Goal: Transaction & Acquisition: Purchase product/service

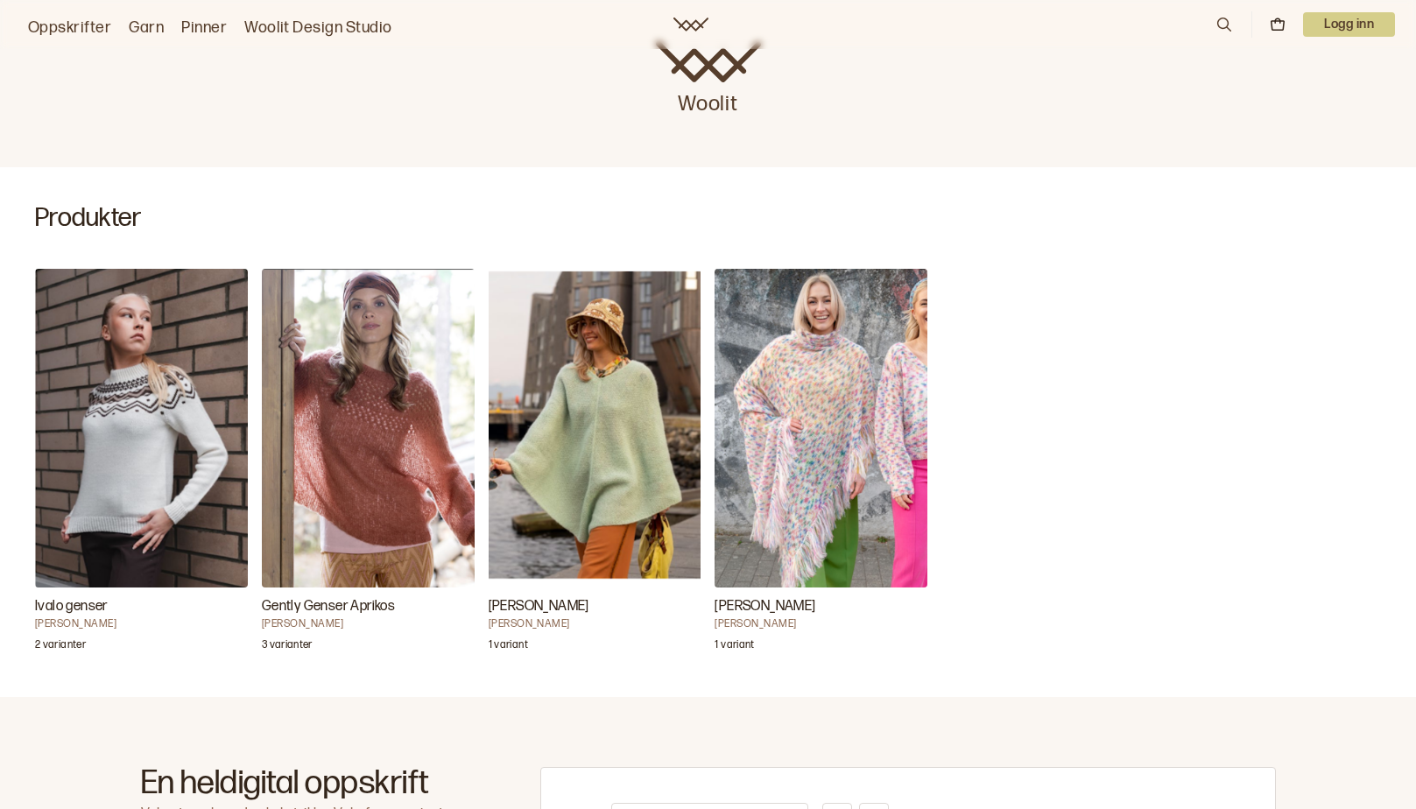
scroll to position [376, 0]
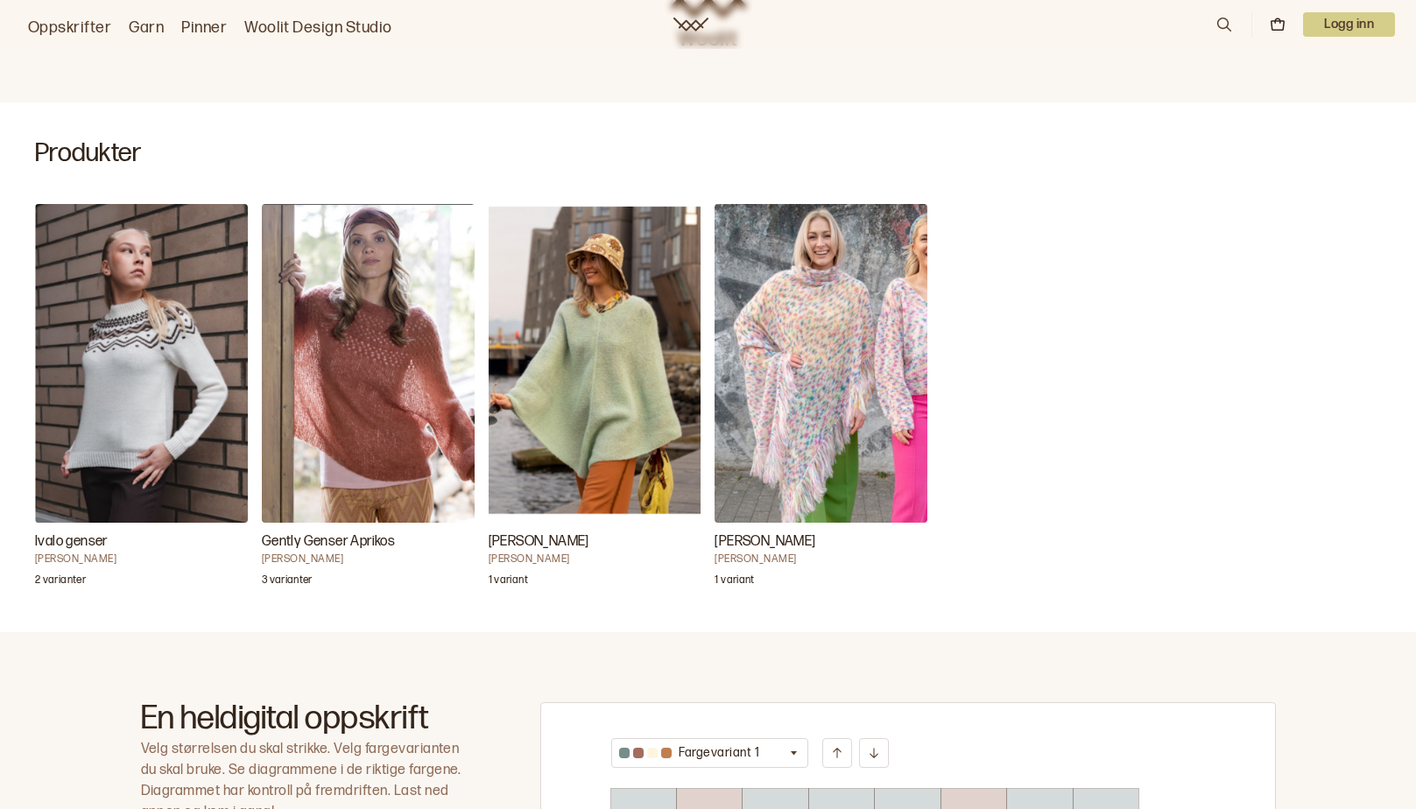
click at [280, 582] on p "3 varianter" at bounding box center [287, 583] width 51 height 18
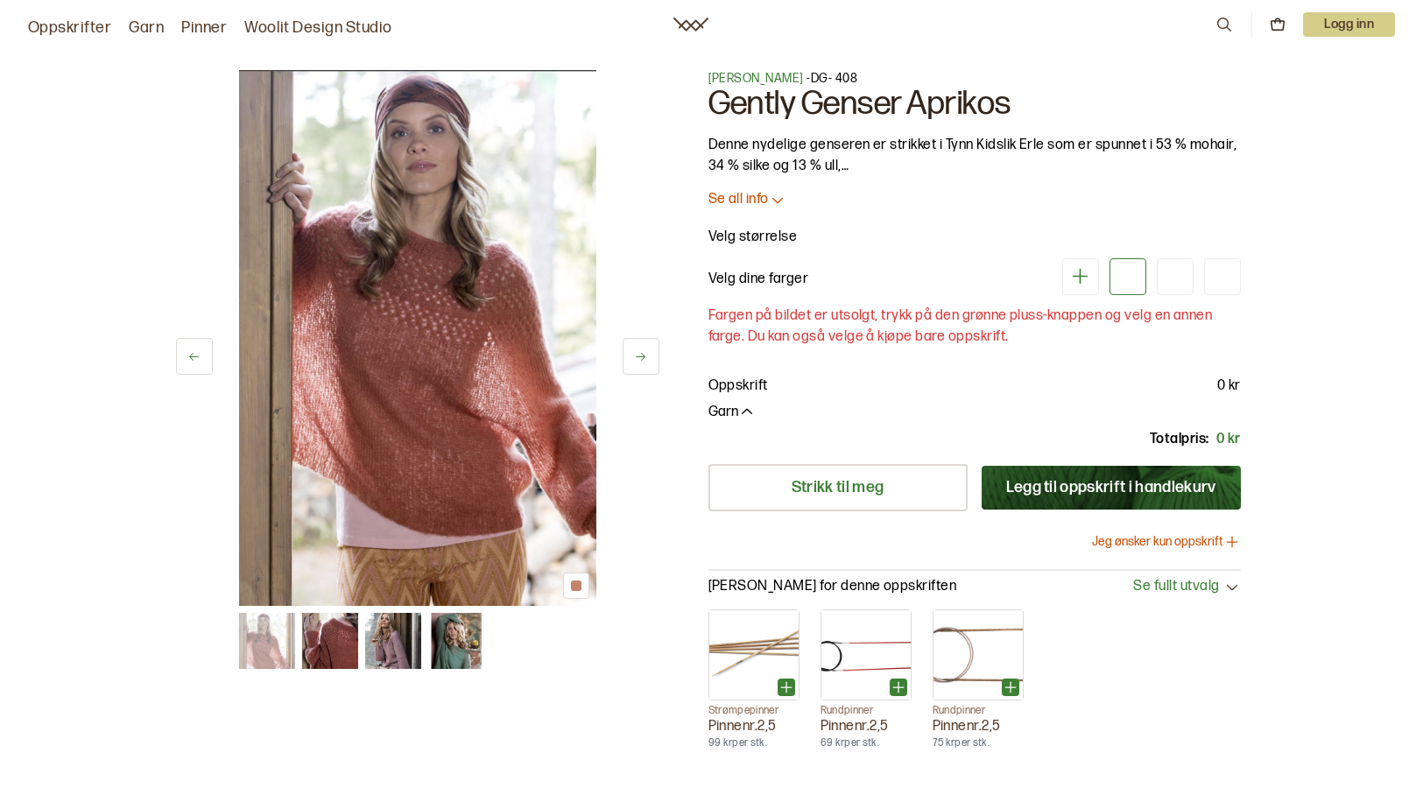
click at [391, 650] on img at bounding box center [393, 641] width 56 height 56
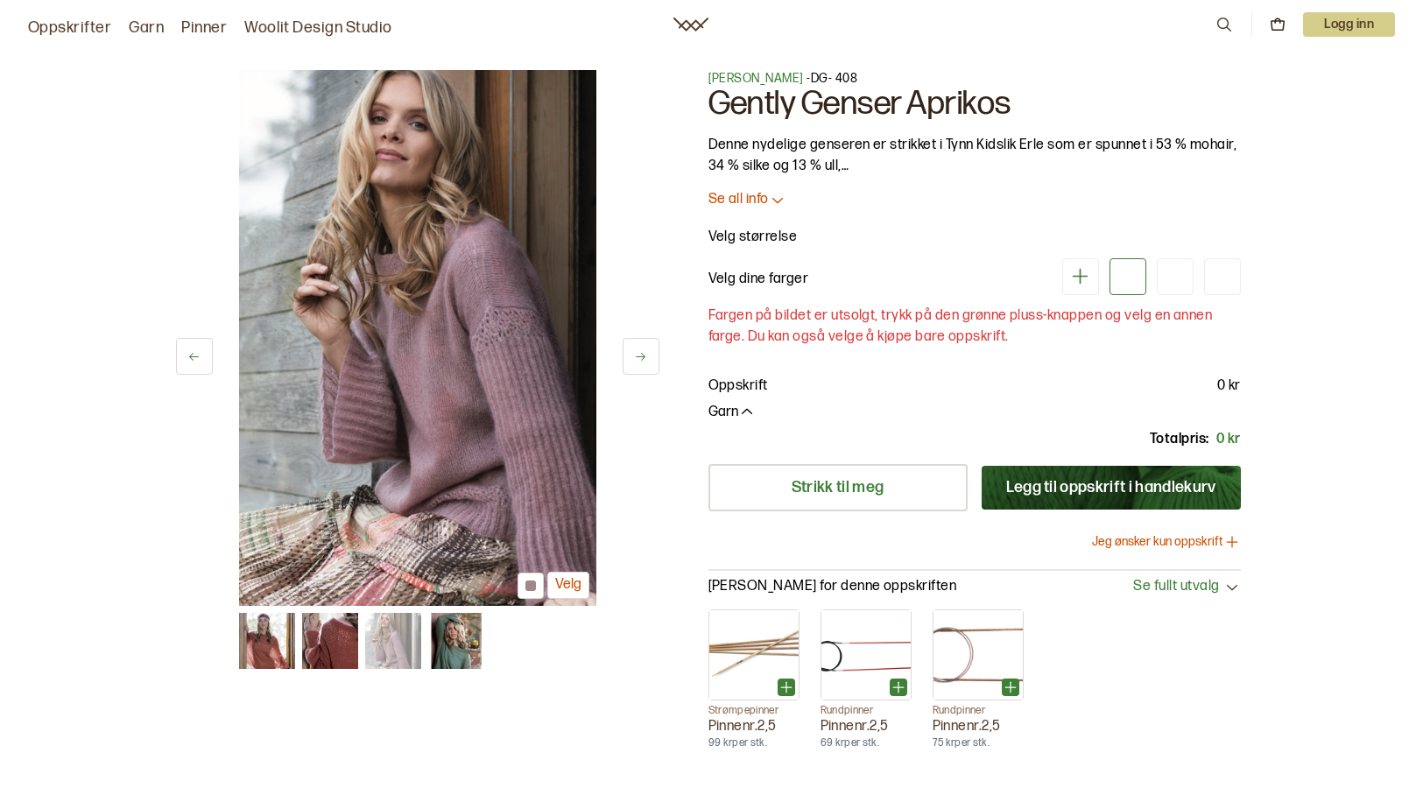
click at [454, 645] on img at bounding box center [456, 641] width 56 height 56
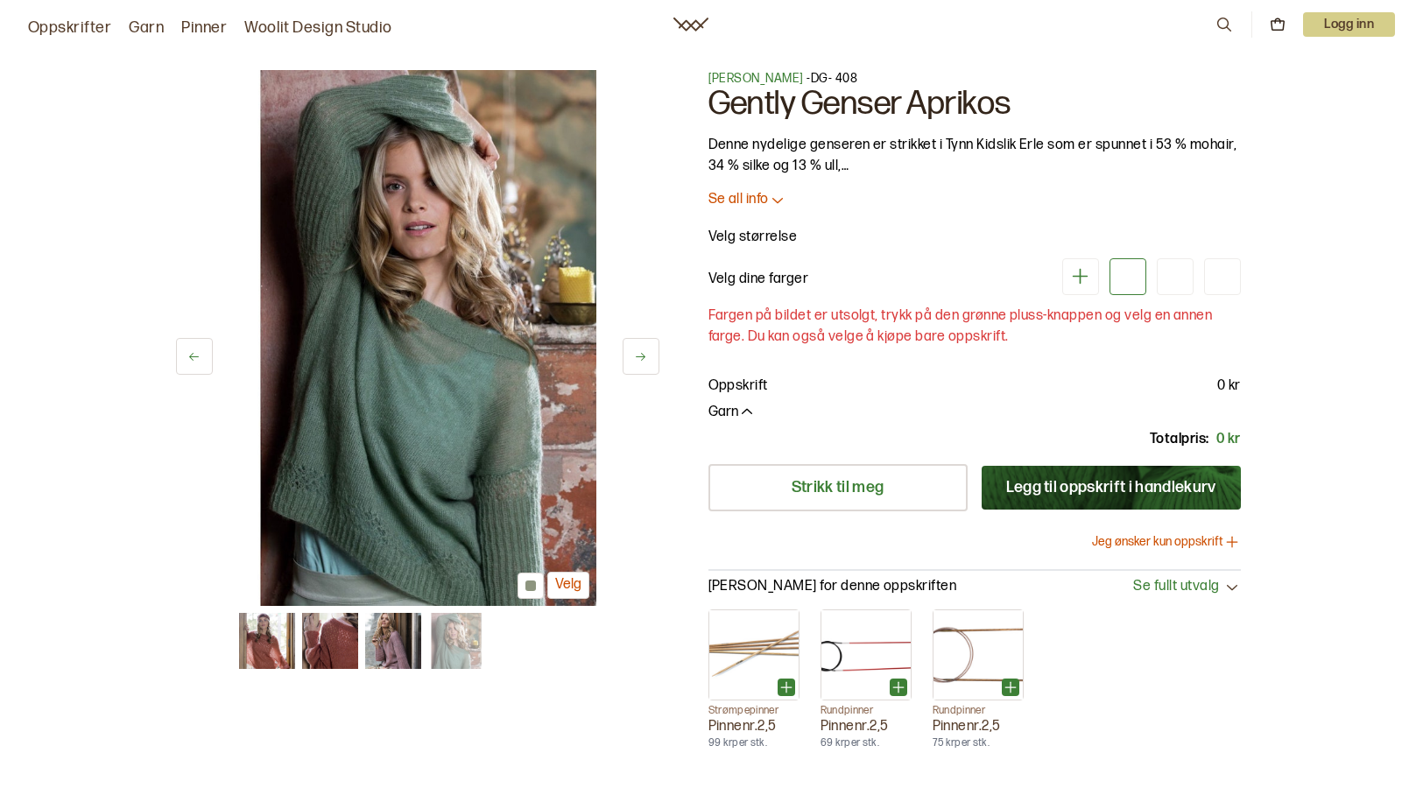
click at [266, 654] on img at bounding box center [267, 641] width 56 height 56
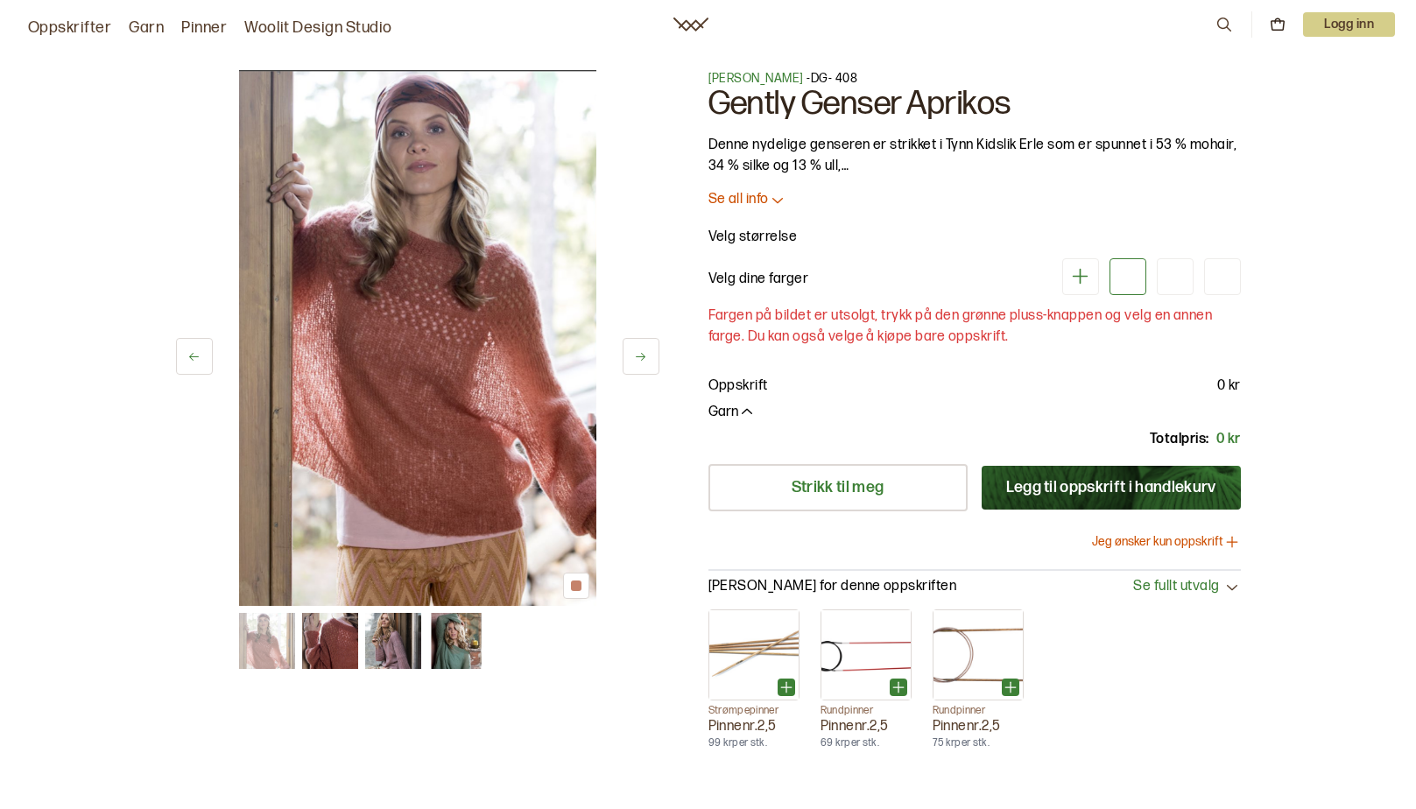
click at [322, 646] on img at bounding box center [330, 641] width 56 height 56
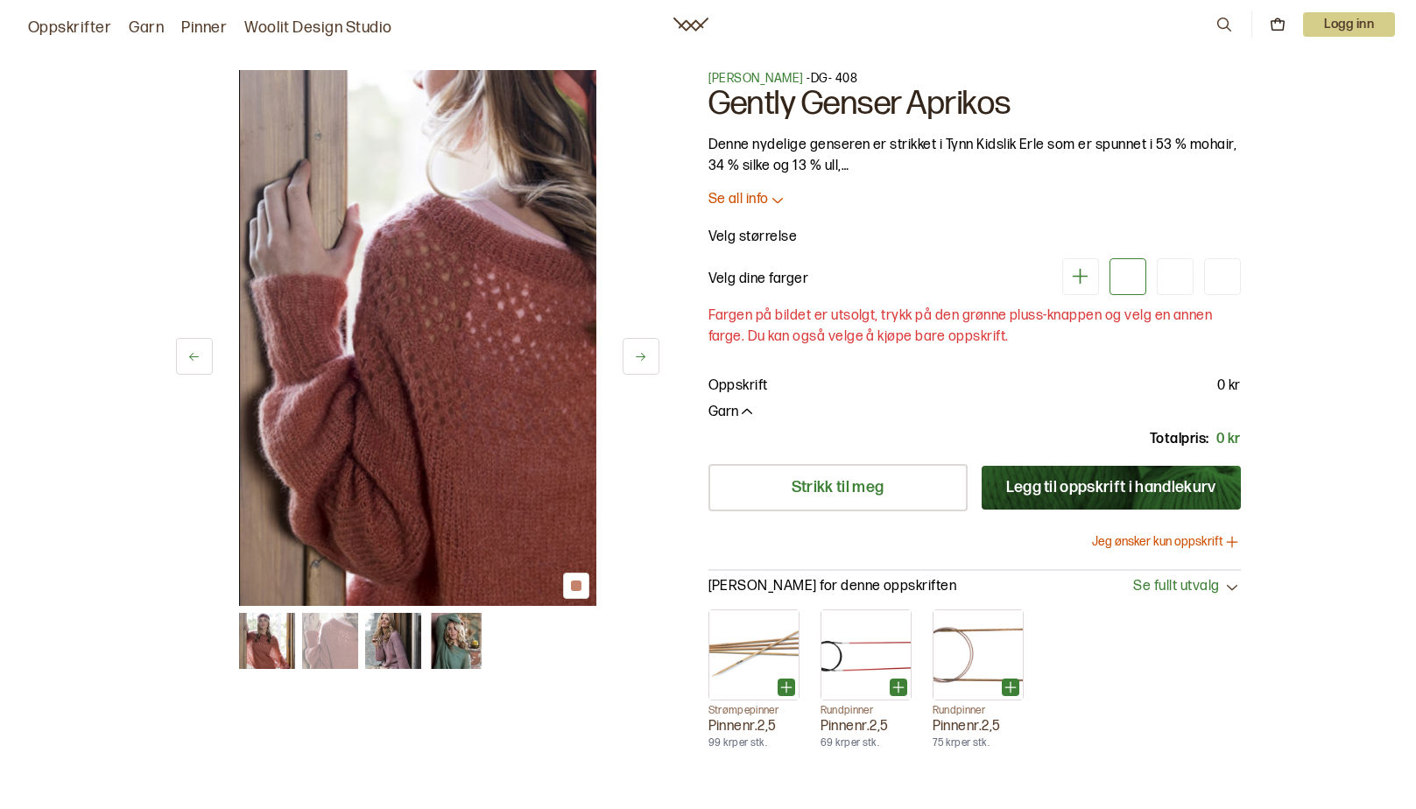
click at [260, 646] on img at bounding box center [267, 641] width 56 height 56
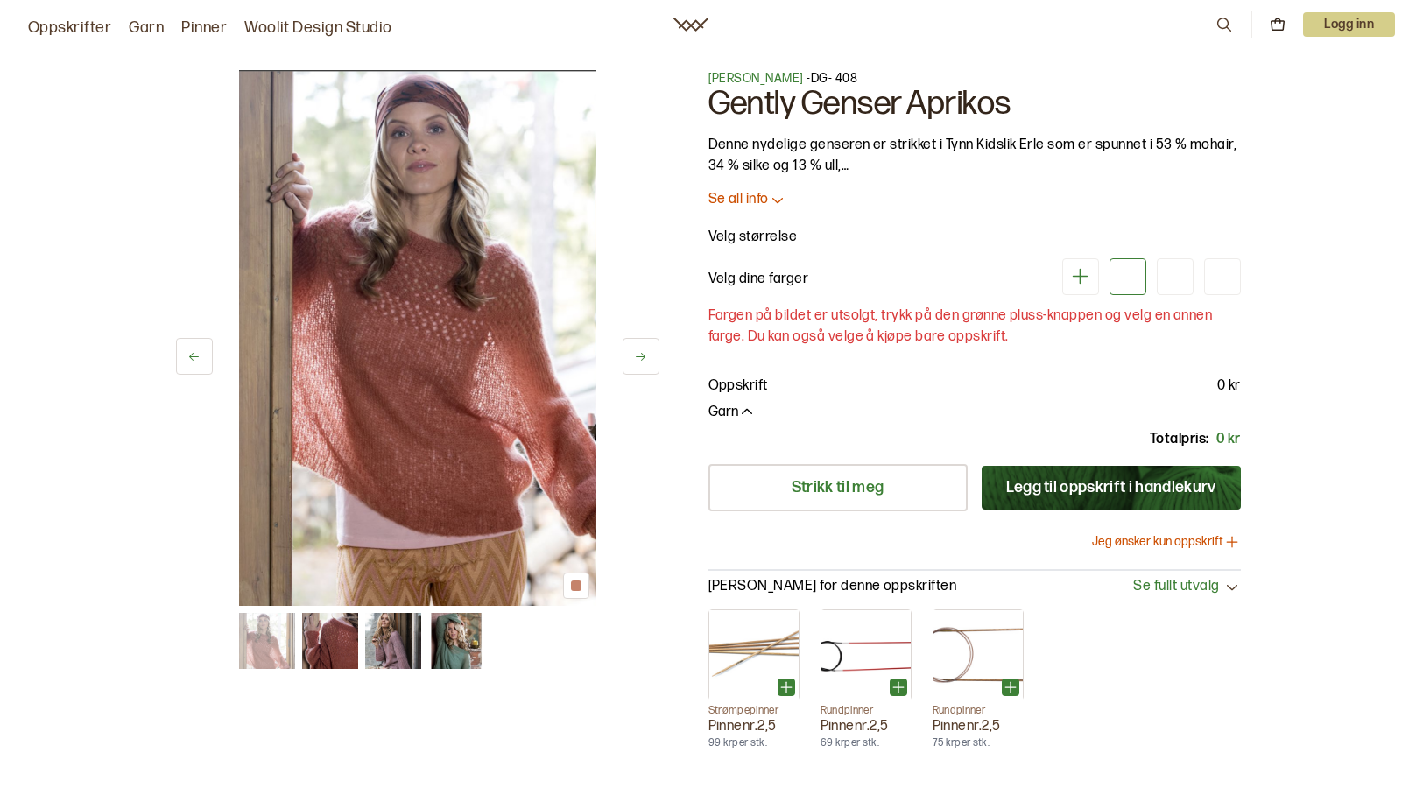
click at [342, 642] on img at bounding box center [330, 641] width 56 height 56
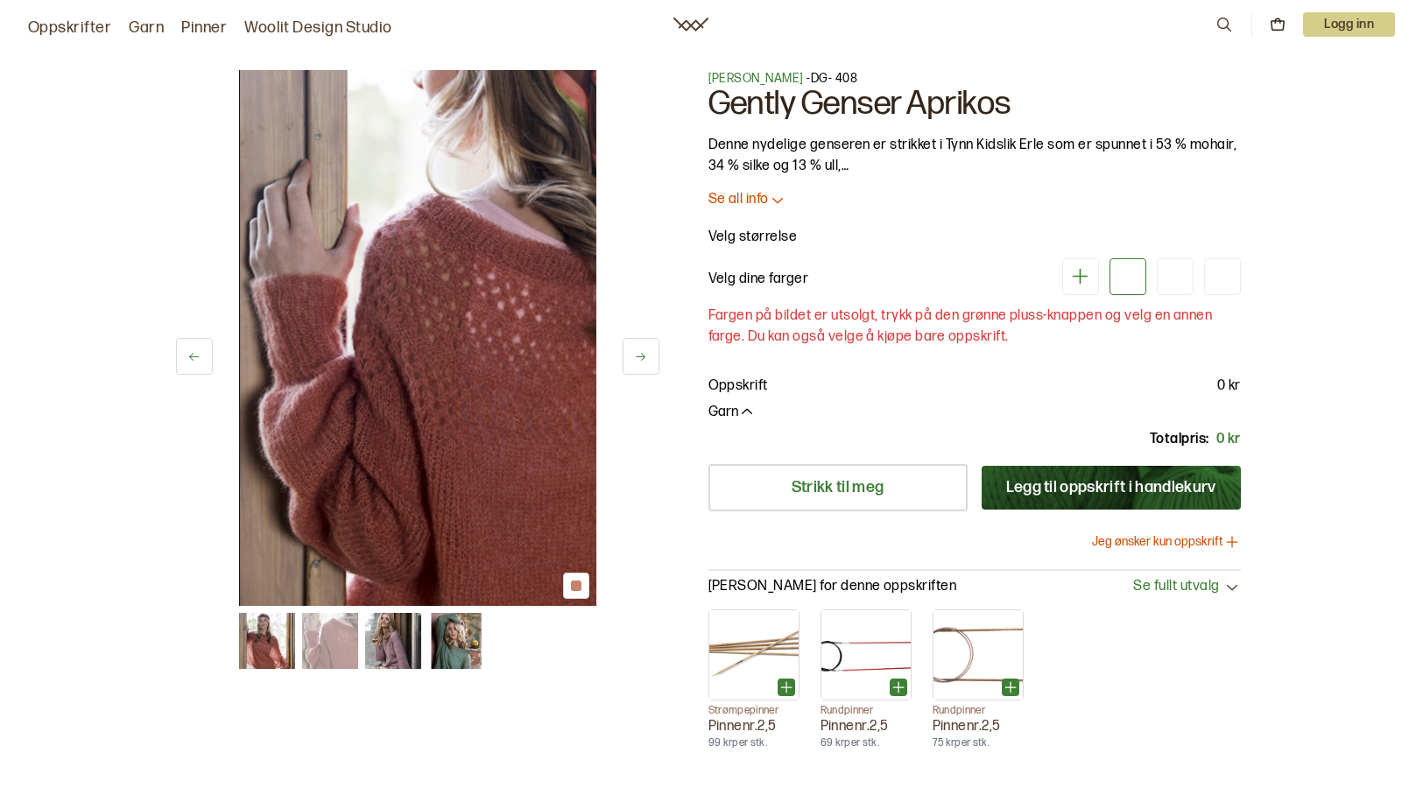
click at [783, 283] on p "Velg dine farger" at bounding box center [758, 279] width 101 height 21
click at [1084, 278] on icon at bounding box center [1080, 276] width 22 height 22
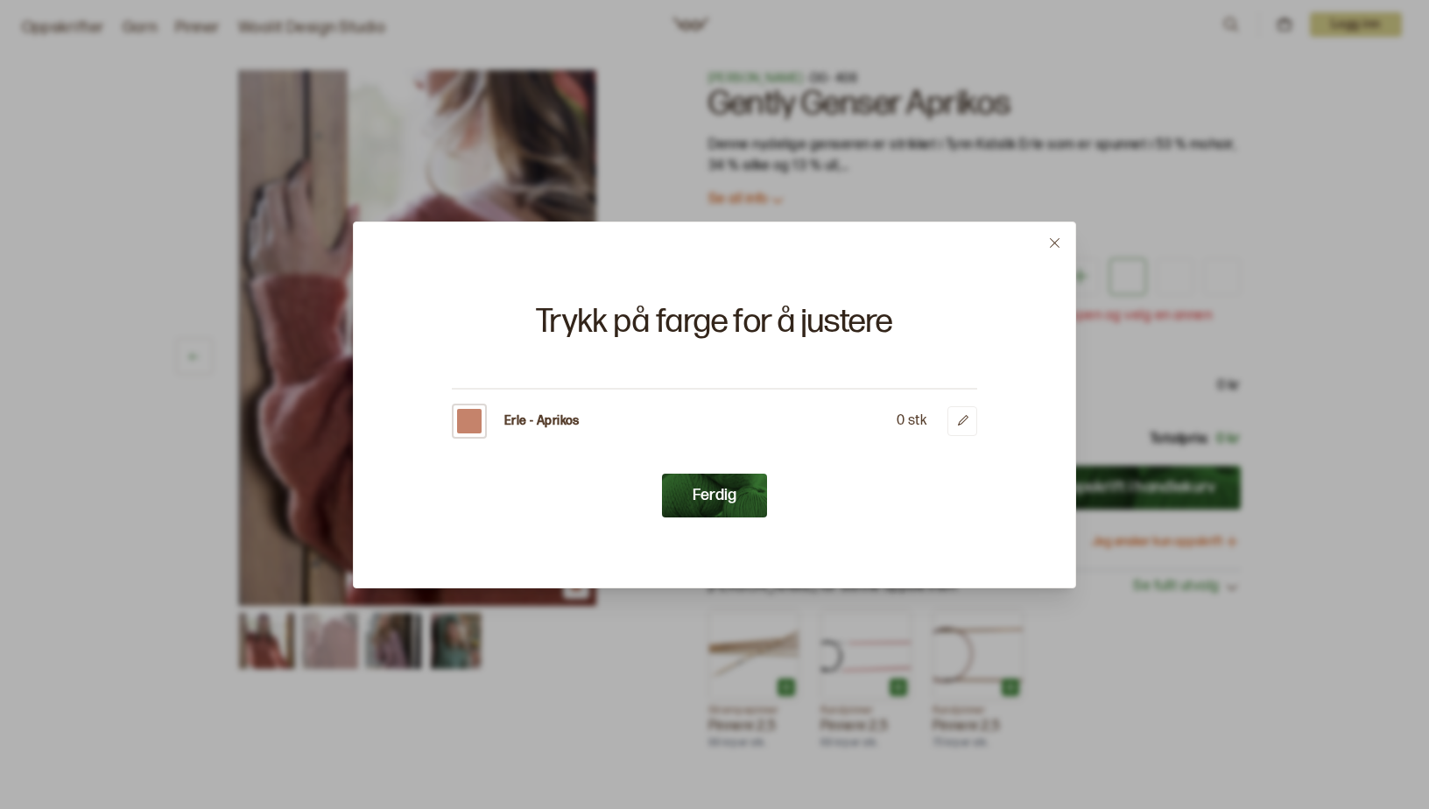
click at [1052, 240] on icon at bounding box center [1055, 243] width 10 height 10
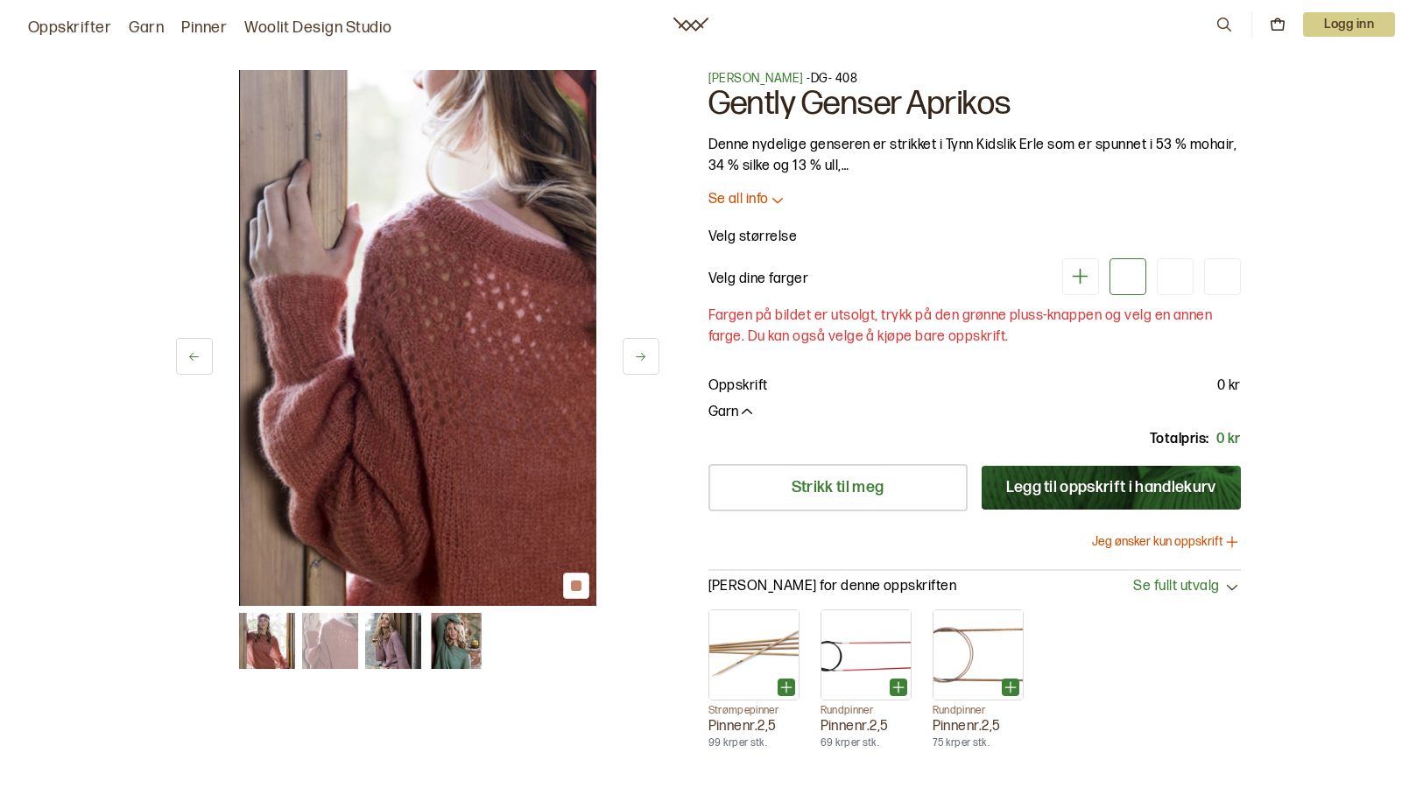
click at [1208, 539] on button "Jeg ønsker kun oppskrift" at bounding box center [1166, 542] width 149 height 18
click at [1162, 539] on button "Jeg ønsker kun oppskrift" at bounding box center [1166, 542] width 149 height 18
click at [1114, 536] on button "Jeg ønsker kun oppskrift" at bounding box center [1166, 542] width 149 height 18
click at [731, 410] on button "Garn" at bounding box center [731, 413] width 47 height 18
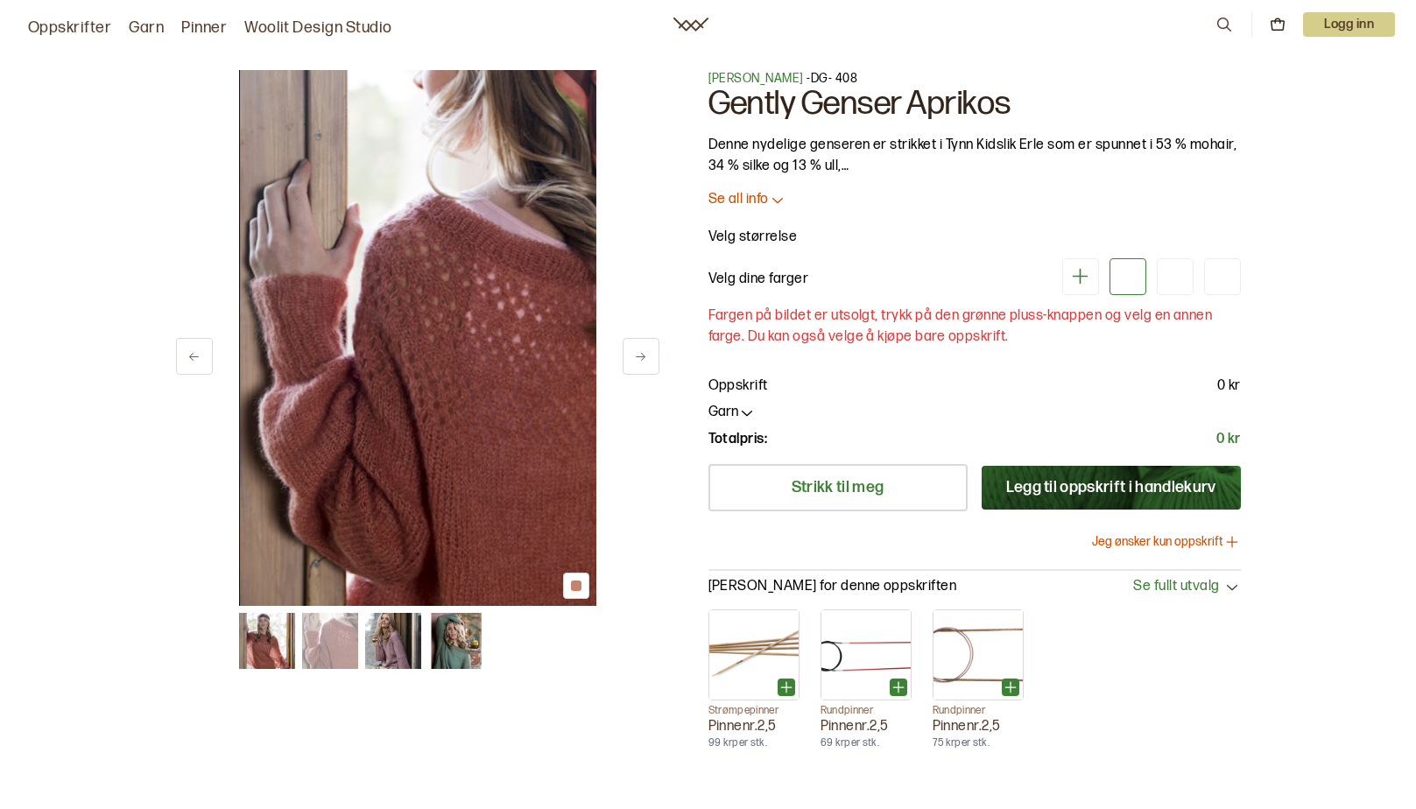
click at [1082, 272] on icon at bounding box center [1080, 276] width 22 height 22
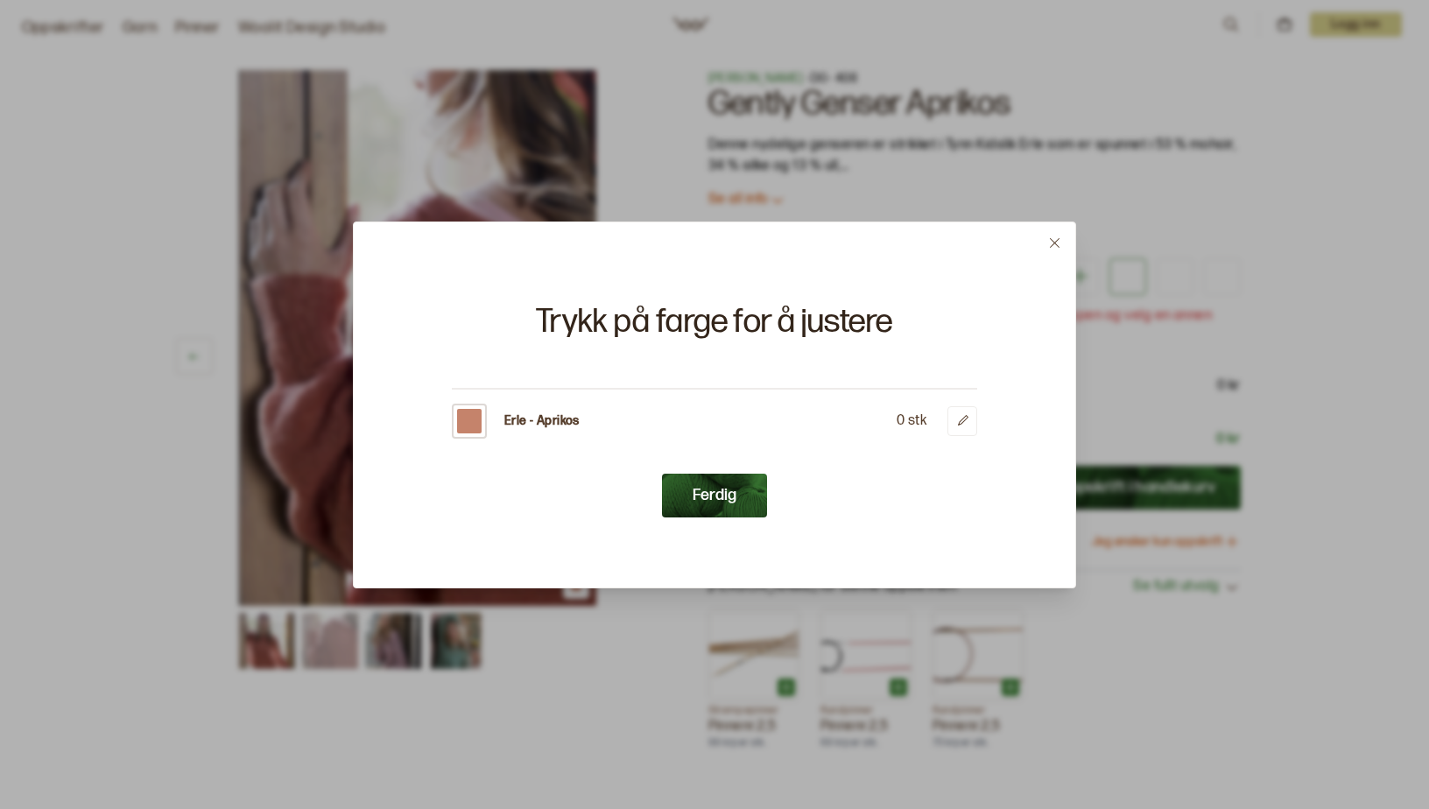
click at [461, 423] on div at bounding box center [469, 421] width 25 height 25
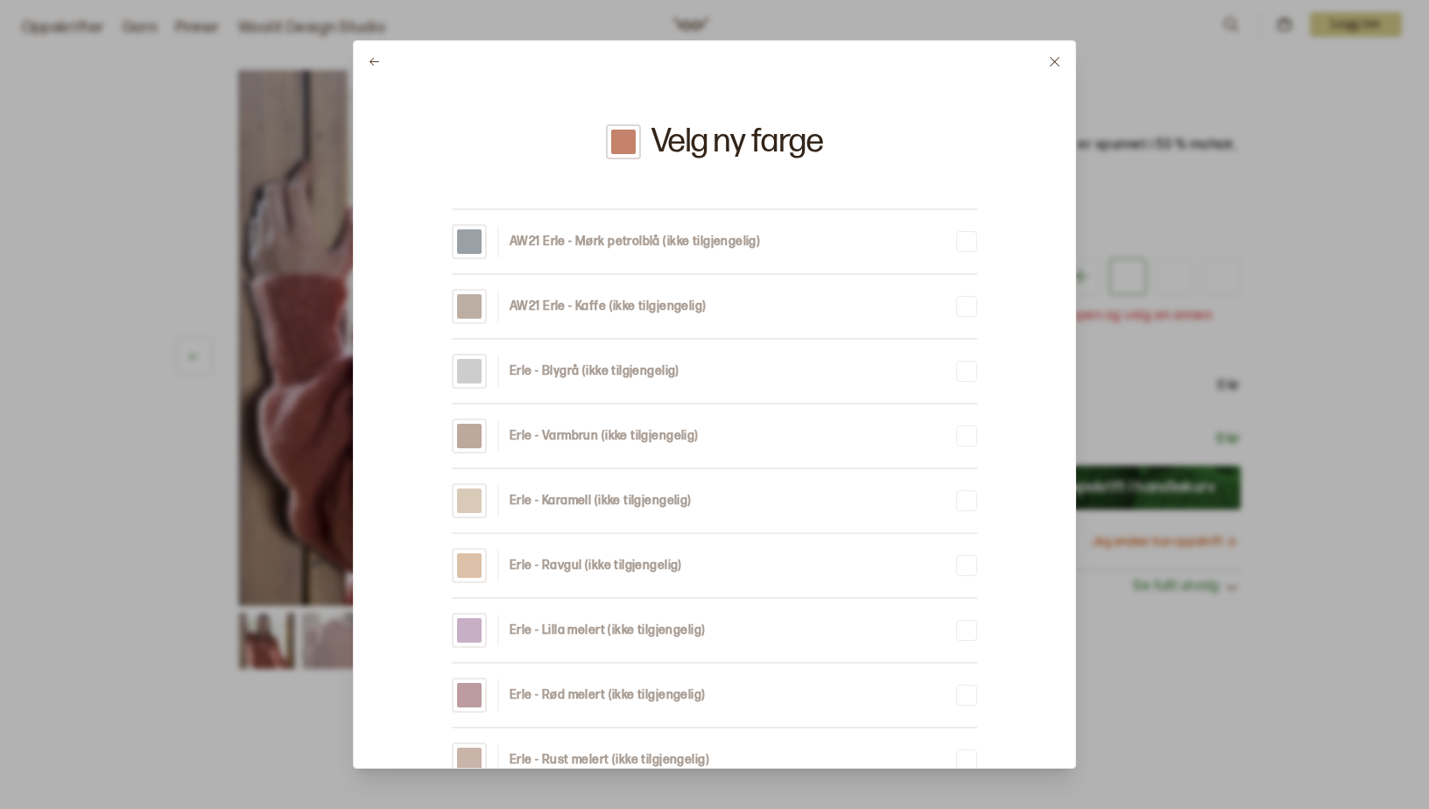
click at [1058, 58] on icon at bounding box center [1054, 61] width 13 height 13
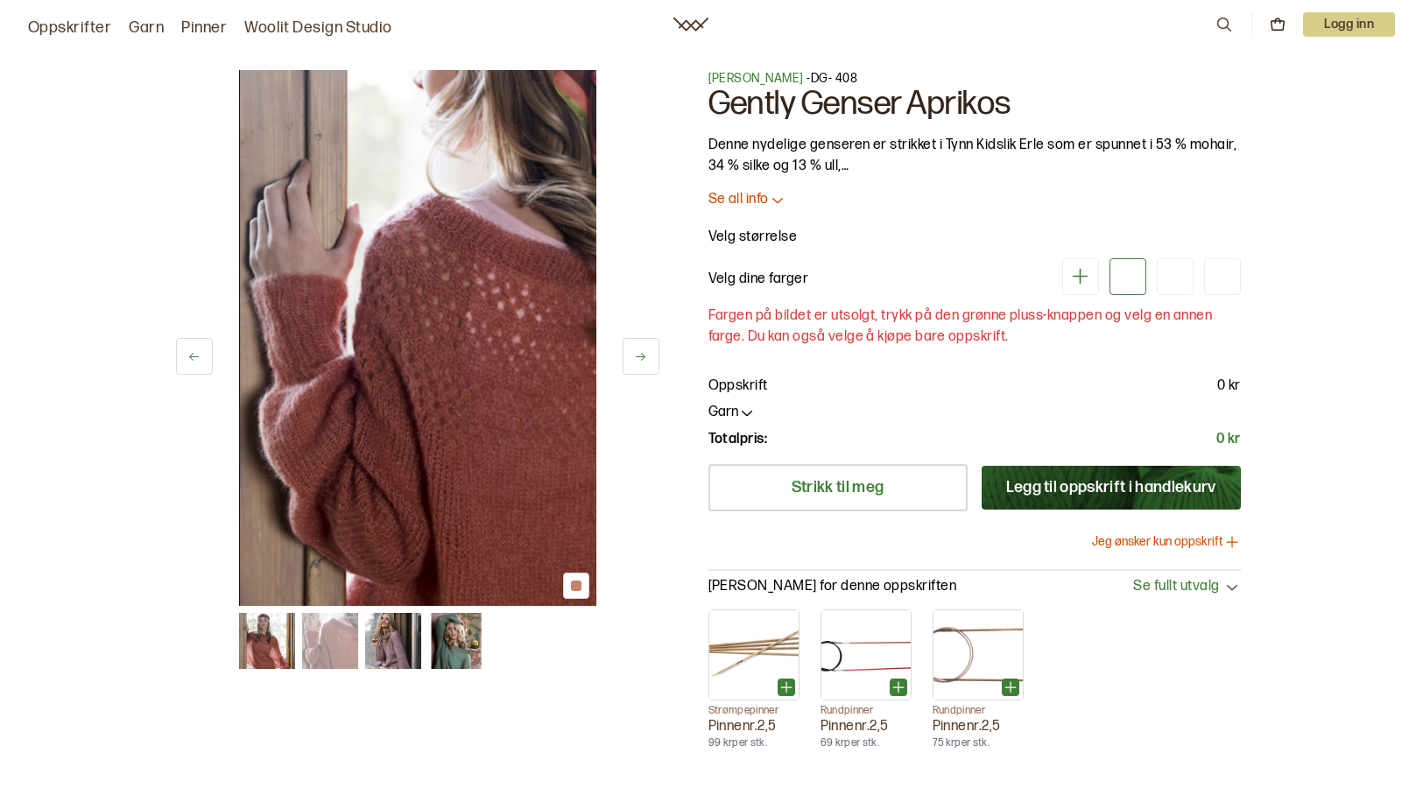
click at [1228, 540] on icon at bounding box center [1232, 542] width 18 height 18
click at [1123, 491] on button "Legg til oppskrift i handlekurv" at bounding box center [1111, 488] width 259 height 44
click at [1108, 539] on button "Jeg ønsker kun oppskrift" at bounding box center [1166, 542] width 149 height 18
click at [1057, 473] on button "Legg til oppskrift i handlekurv" at bounding box center [1111, 488] width 259 height 44
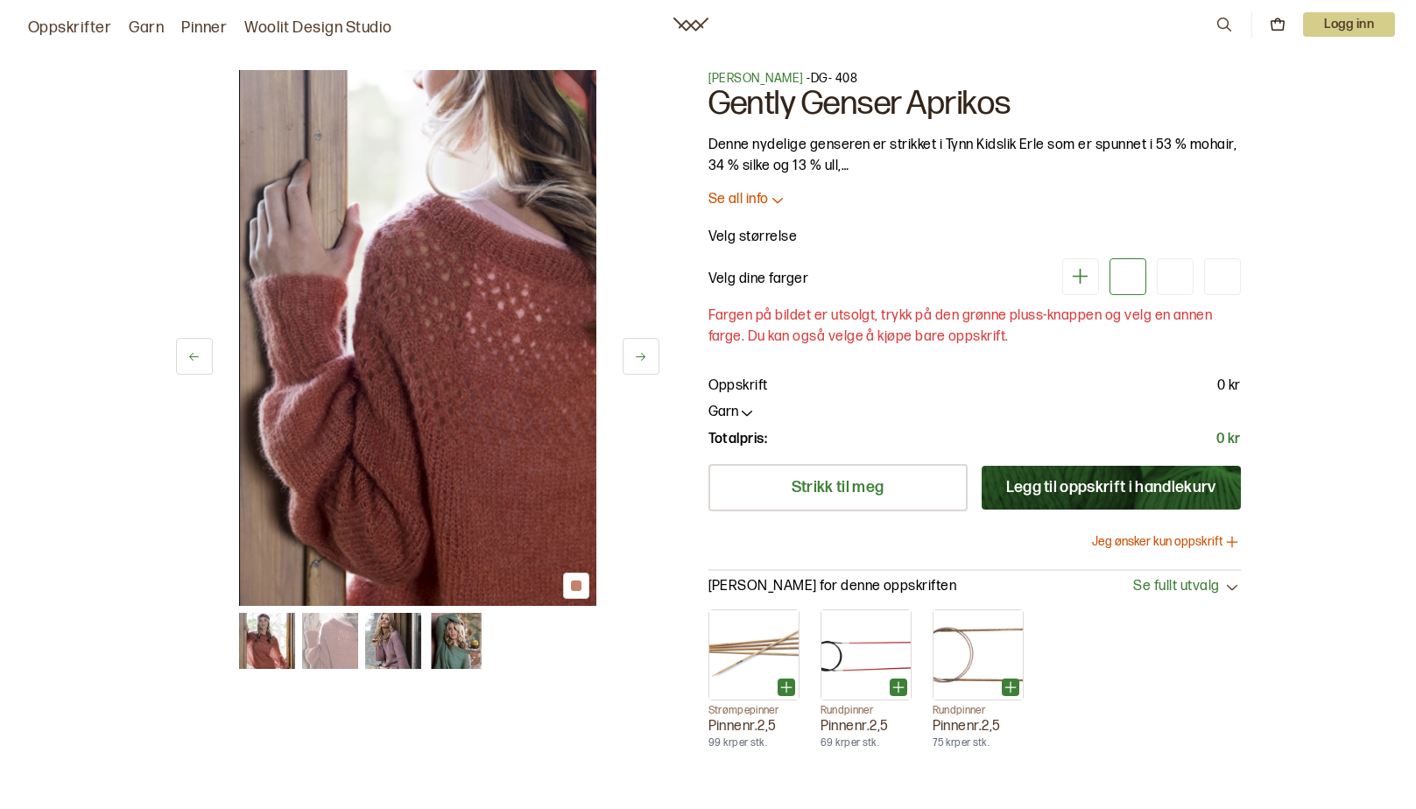
click at [1057, 473] on button "Legg til oppskrift i handlekurv" at bounding box center [1111, 488] width 259 height 44
click at [1357, 24] on p "Logg inn" at bounding box center [1349, 24] width 92 height 25
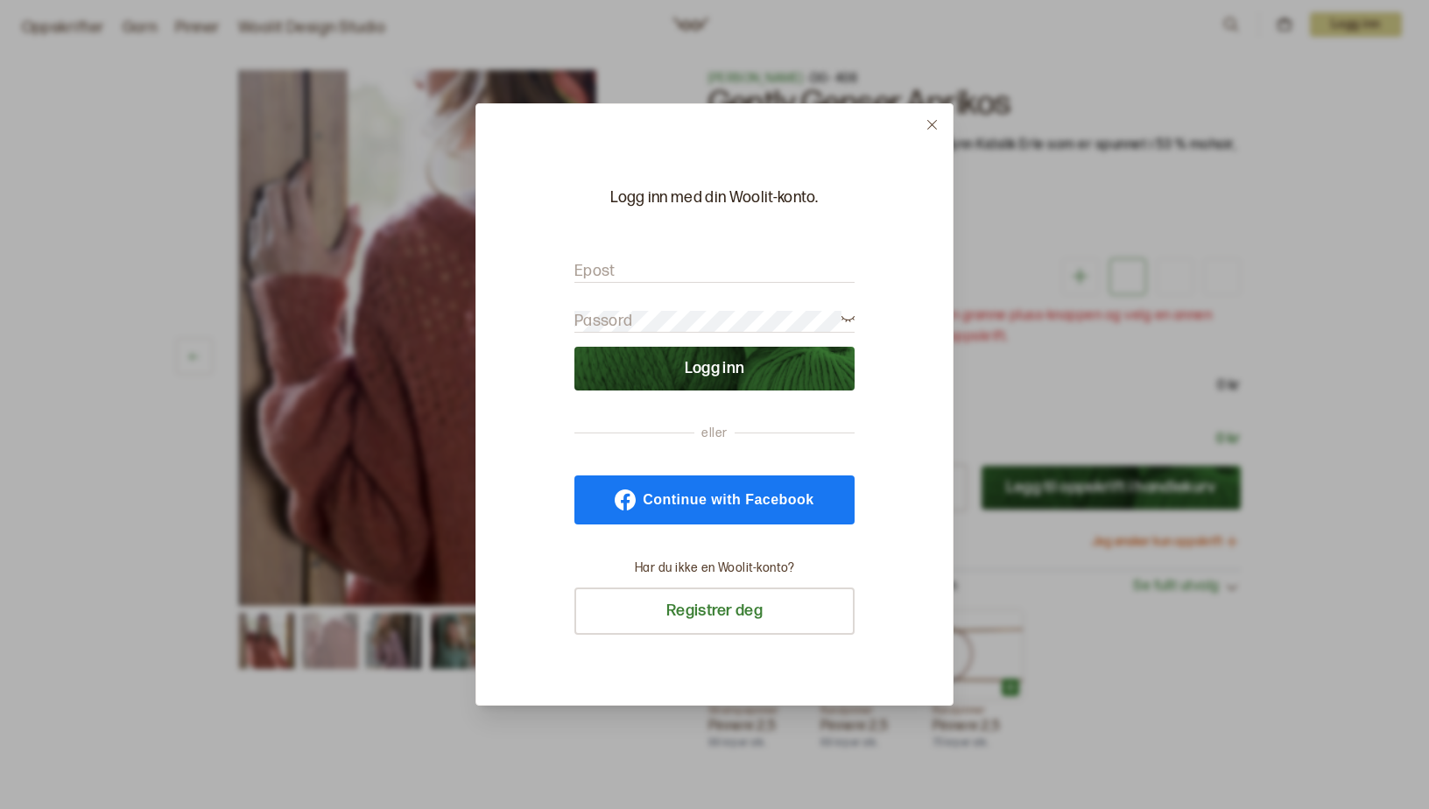
click at [642, 270] on input "Epost" at bounding box center [715, 272] width 280 height 22
click at [930, 117] on button at bounding box center [932, 124] width 41 height 41
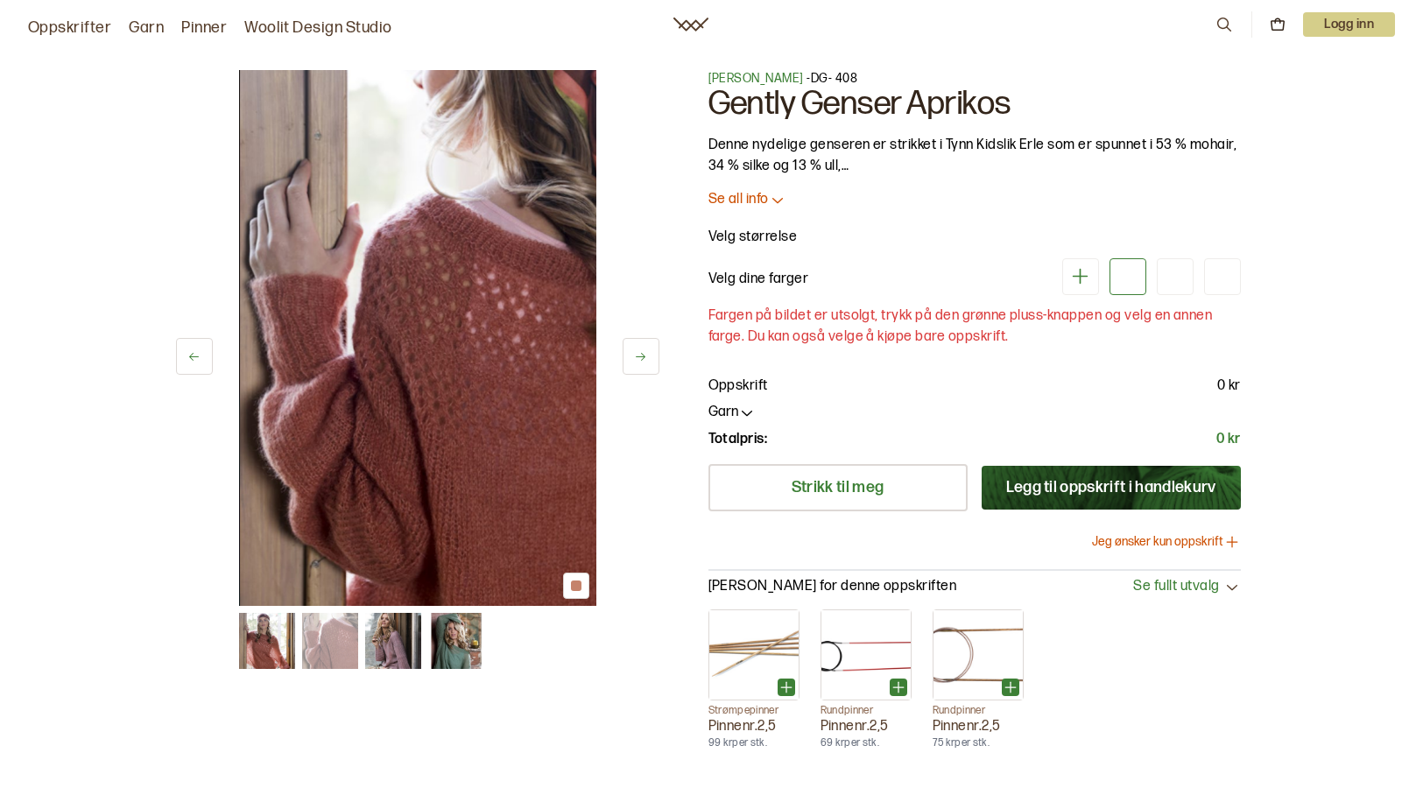
click at [320, 647] on img at bounding box center [330, 641] width 56 height 56
click at [264, 645] on img at bounding box center [267, 641] width 56 height 56
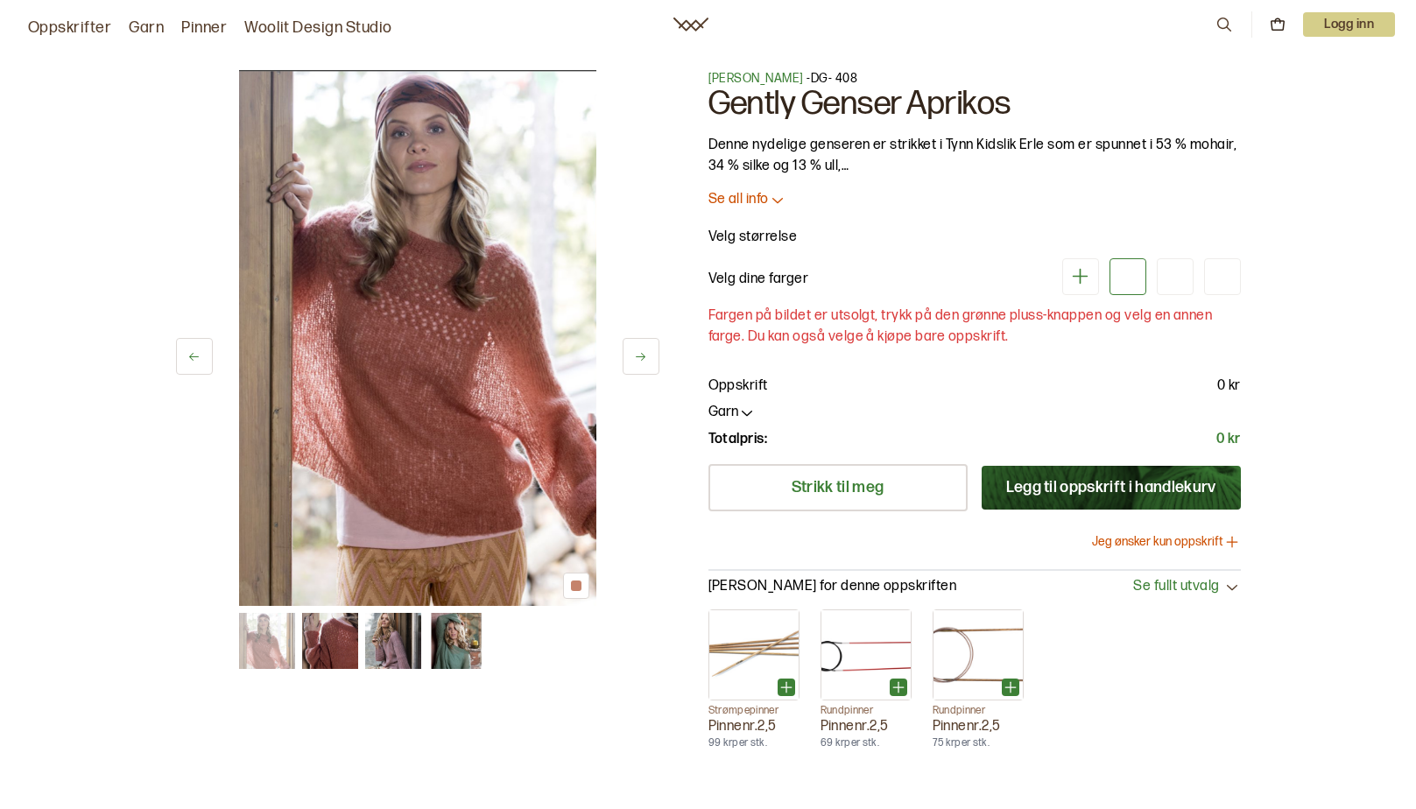
click at [321, 651] on img at bounding box center [330, 641] width 56 height 56
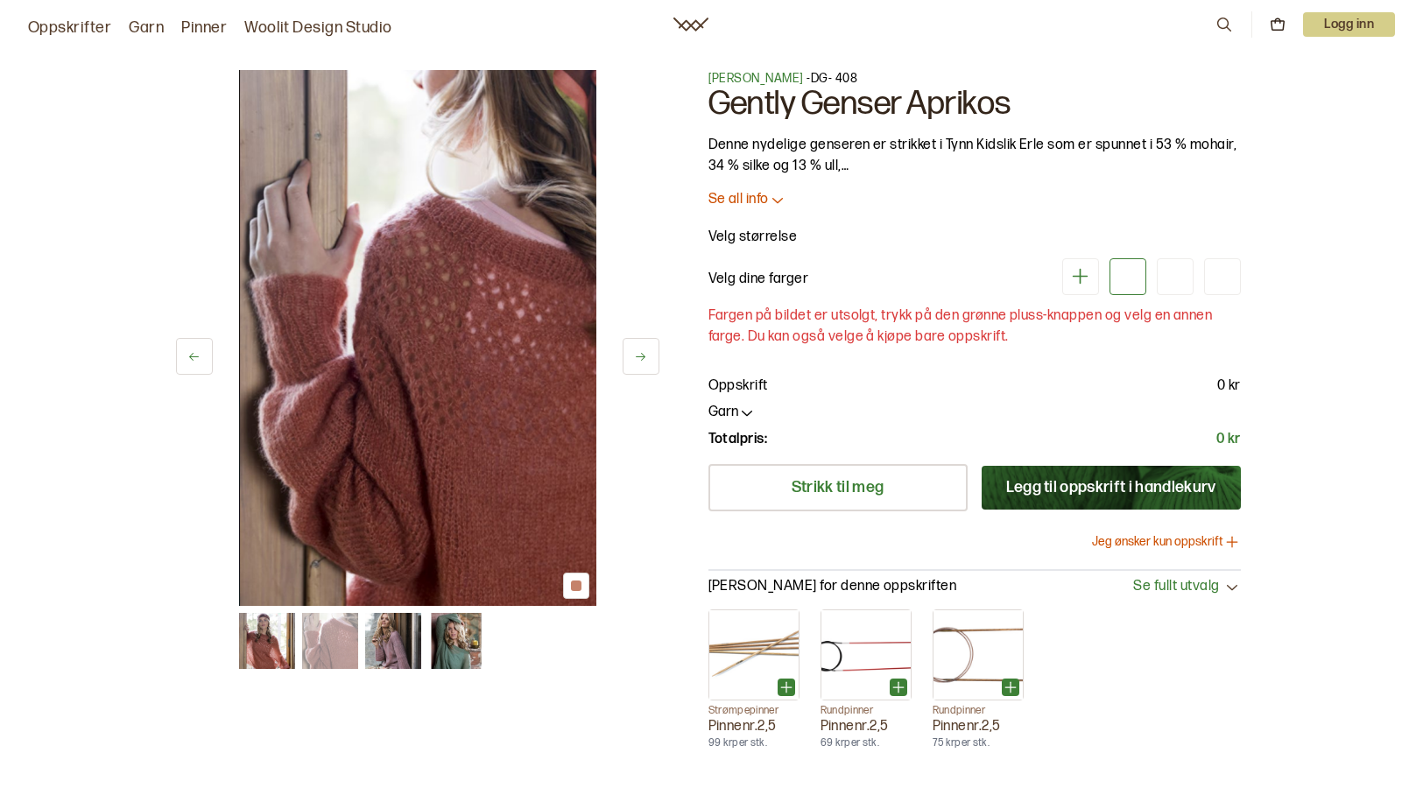
click at [1336, 17] on p "Logg inn" at bounding box center [1349, 24] width 92 height 25
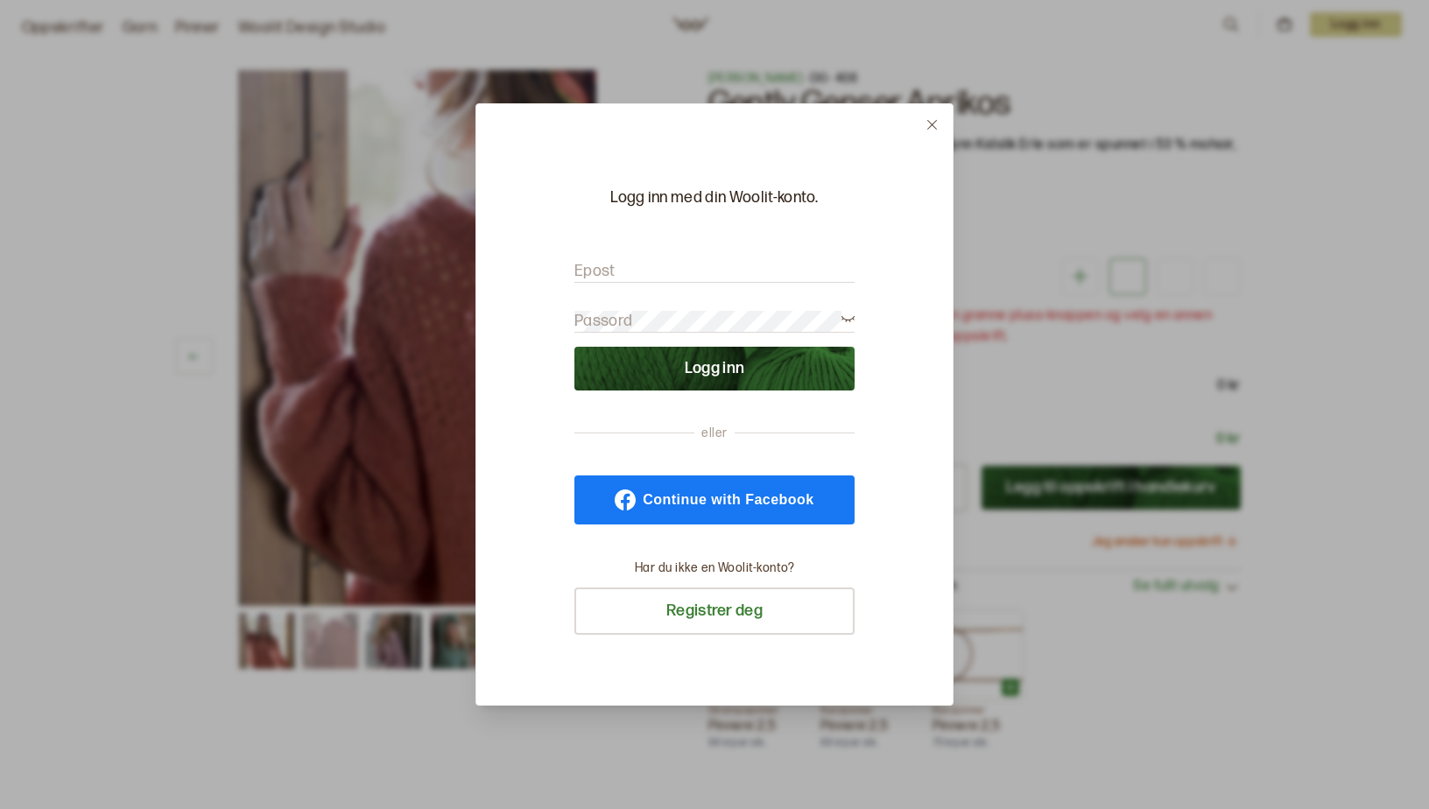
click at [617, 271] on input "Epost" at bounding box center [715, 272] width 280 height 22
click at [657, 271] on input "[DOMAIN_NAME]" at bounding box center [715, 272] width 280 height 22
type input "[EMAIL_ADDRESS][DOMAIN_NAME]"
click at [847, 317] on icon at bounding box center [848, 317] width 13 height 13
click at [596, 317] on label "Passord" at bounding box center [604, 321] width 58 height 21
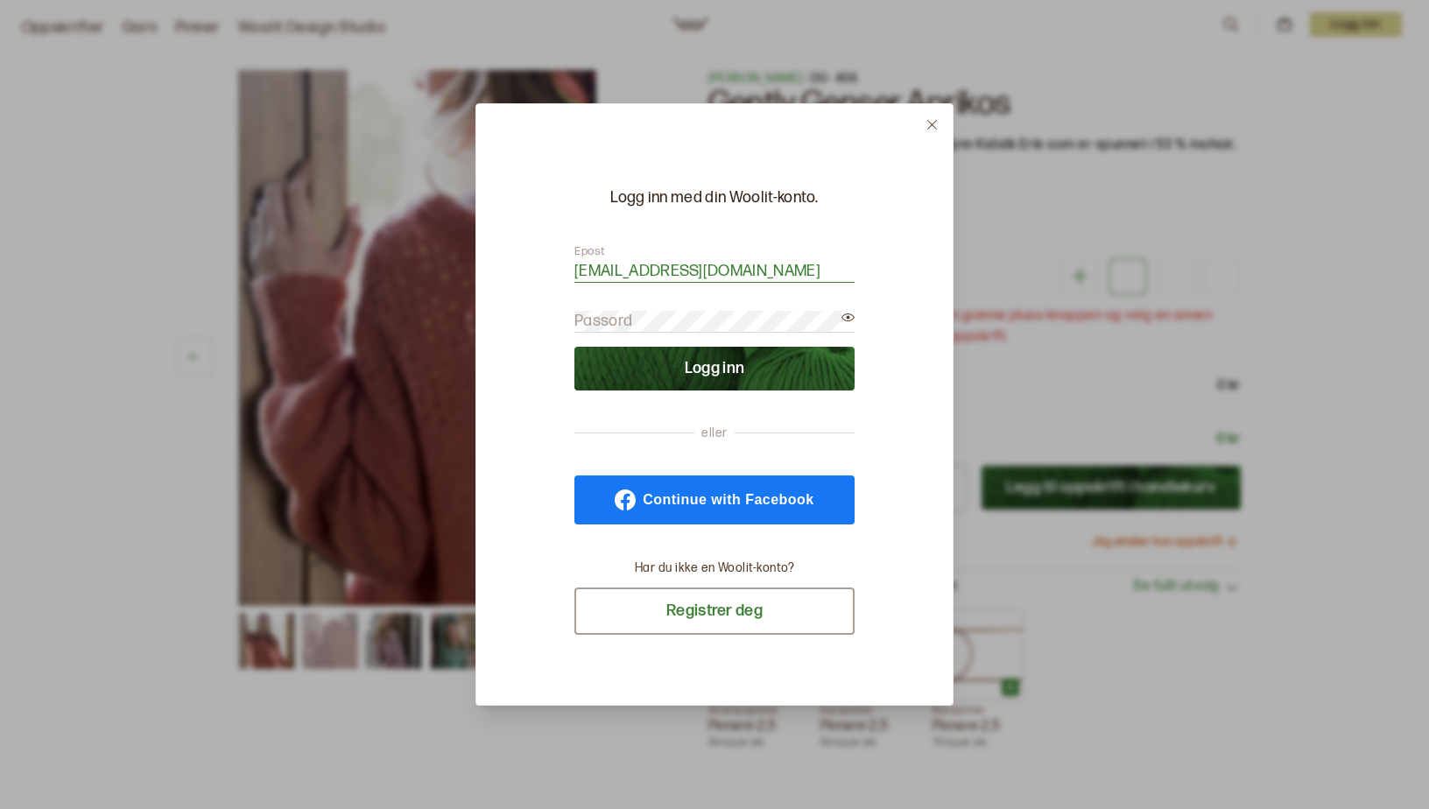
click at [744, 605] on button "Registrer deg" at bounding box center [715, 611] width 280 height 47
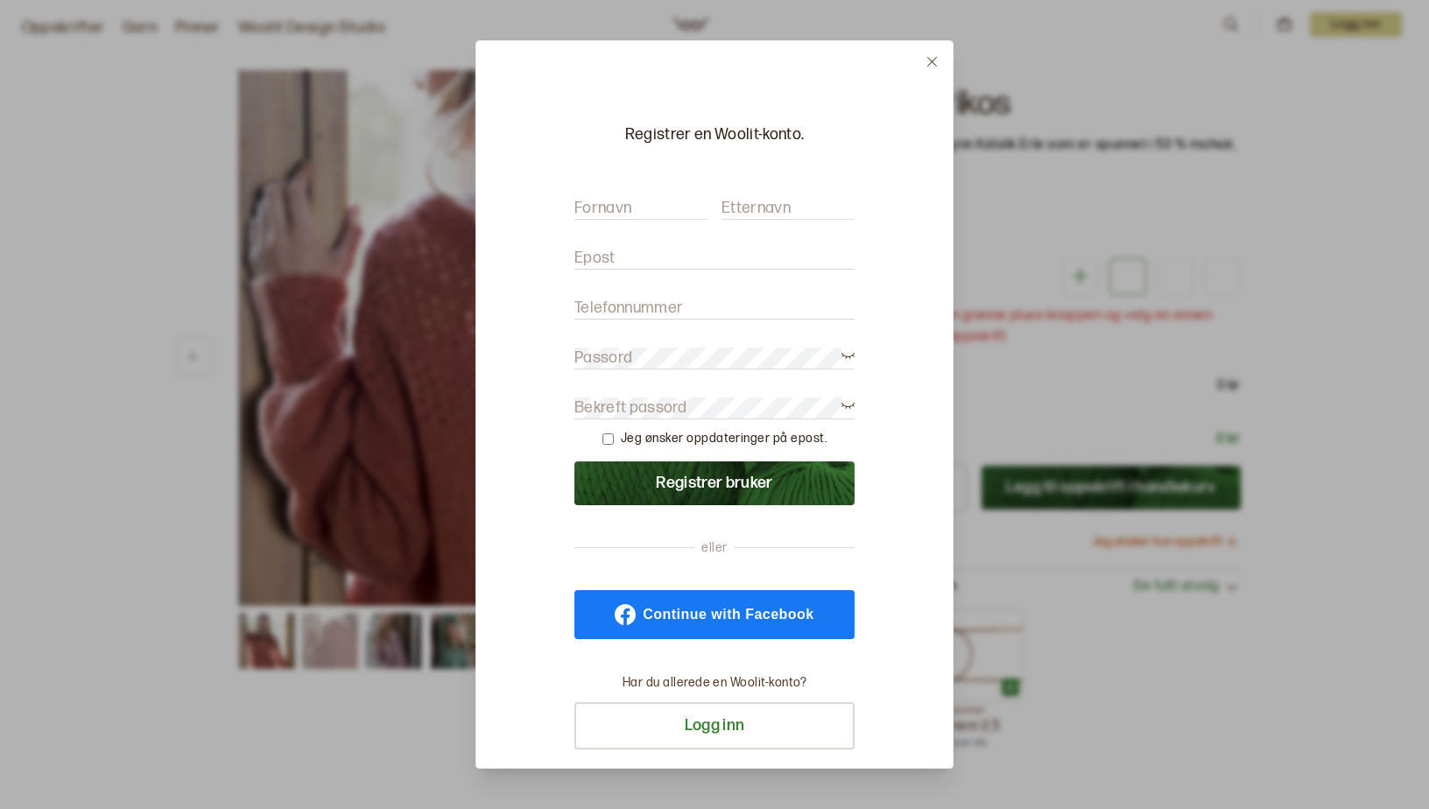
click at [625, 203] on label "Fornavn" at bounding box center [603, 208] width 57 height 21
click at [625, 203] on input "Fornavn" at bounding box center [641, 209] width 133 height 22
type input "[PERSON_NAME]"
type input "Bjørnstad"
type input "[EMAIL_ADDRESS][DOMAIN_NAME]"
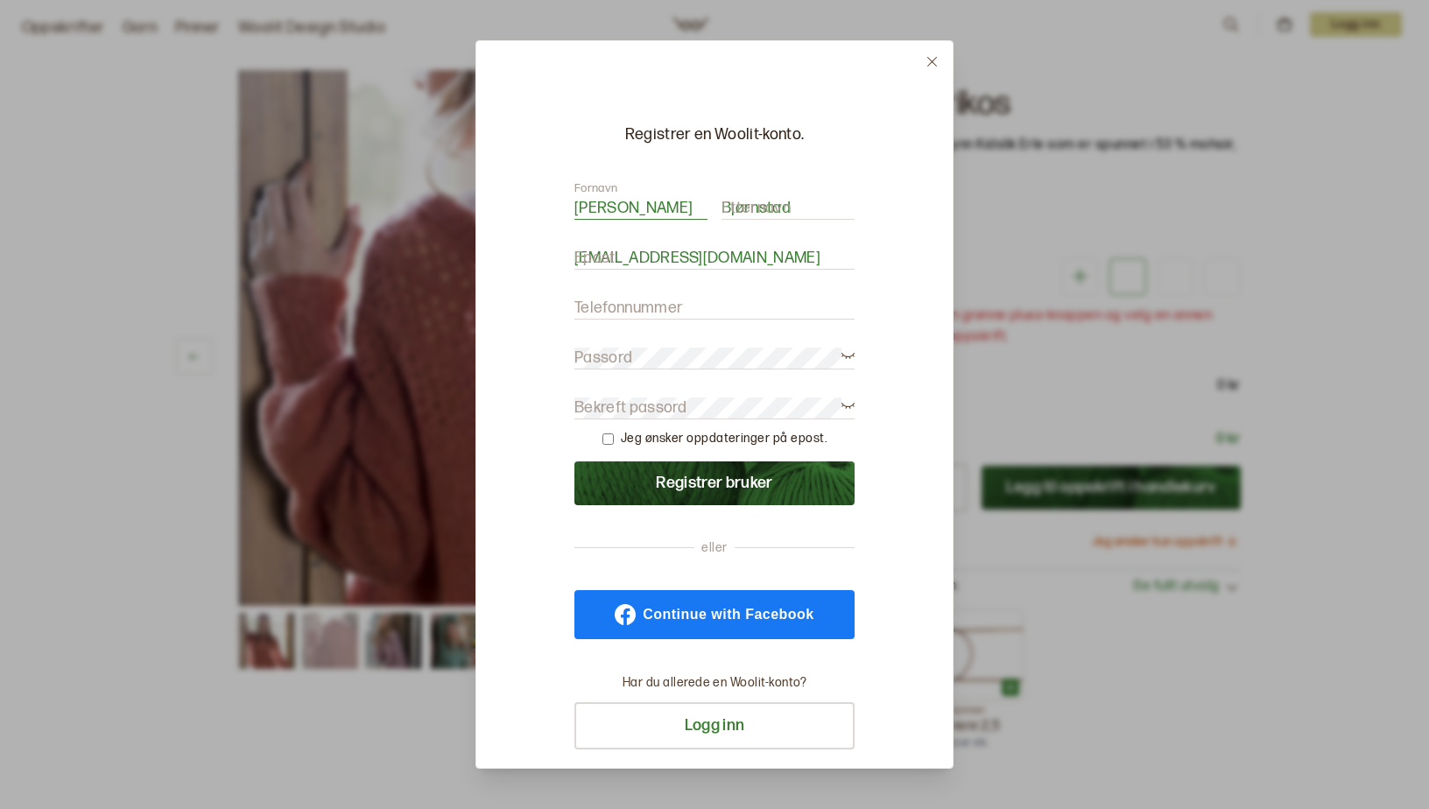
type input "92481998"
type input "[PERSON_NAME]"
click at [607, 351] on label "Passord" at bounding box center [604, 358] width 58 height 21
click at [658, 403] on label "Bekreft passord" at bounding box center [631, 408] width 113 height 21
click at [720, 483] on button "Registrer bruker" at bounding box center [715, 484] width 280 height 44
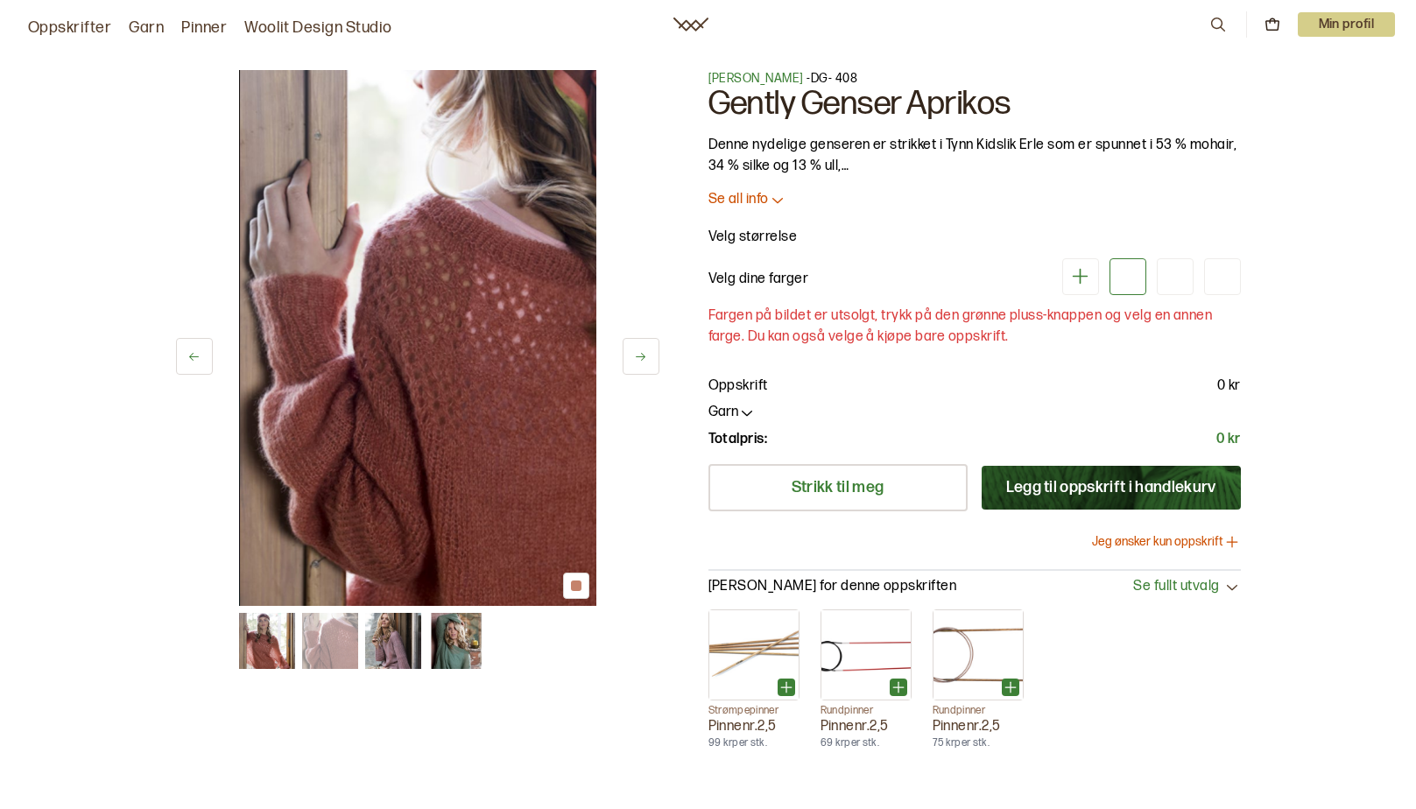
click at [1148, 485] on button "Legg til oppskrift i handlekurv" at bounding box center [1111, 488] width 259 height 44
click at [1162, 540] on button "Jeg ønsker kun oppskrift" at bounding box center [1166, 542] width 149 height 18
click at [1102, 482] on button "Legg til oppskrift i handlekurv" at bounding box center [1111, 488] width 259 height 44
click at [1266, 21] on icon at bounding box center [1271, 25] width 12 height 9
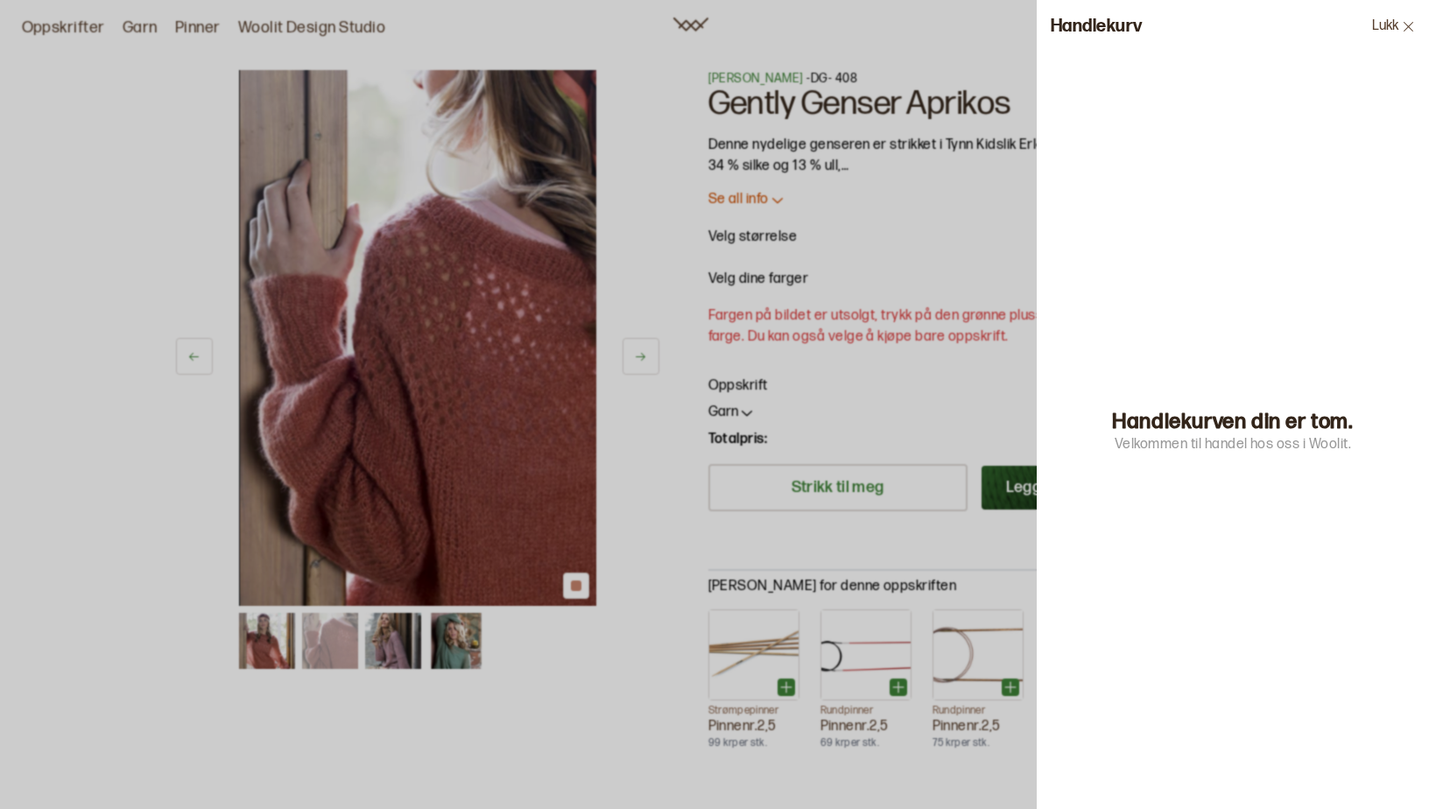
click at [1266, 21] on div "Handlekurv Lukk" at bounding box center [1233, 26] width 392 height 53
click at [1403, 20] on icon at bounding box center [1408, 26] width 13 height 13
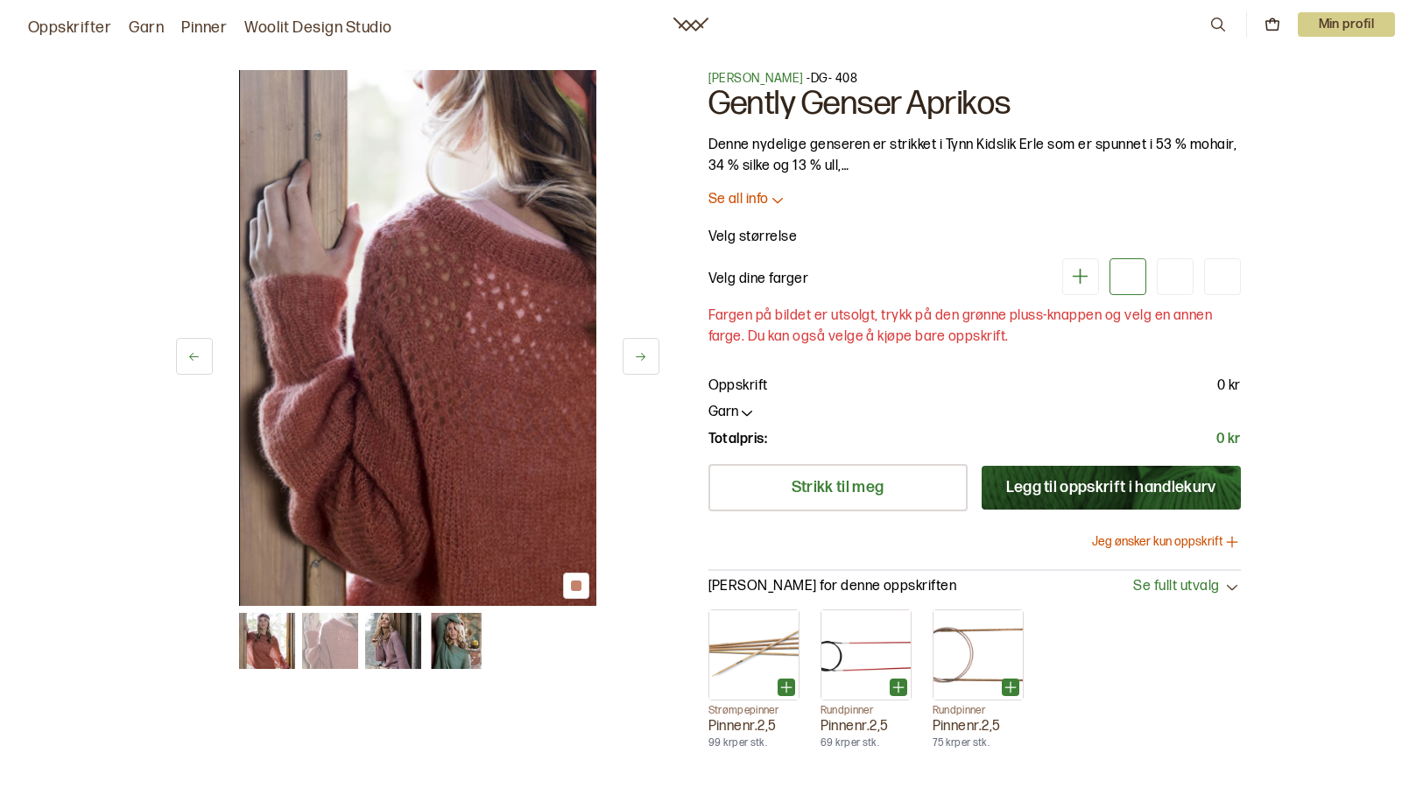
click at [1213, 542] on button "Jeg ønsker kun oppskrift" at bounding box center [1166, 542] width 149 height 18
click at [1232, 542] on icon at bounding box center [1232, 542] width 11 height 0
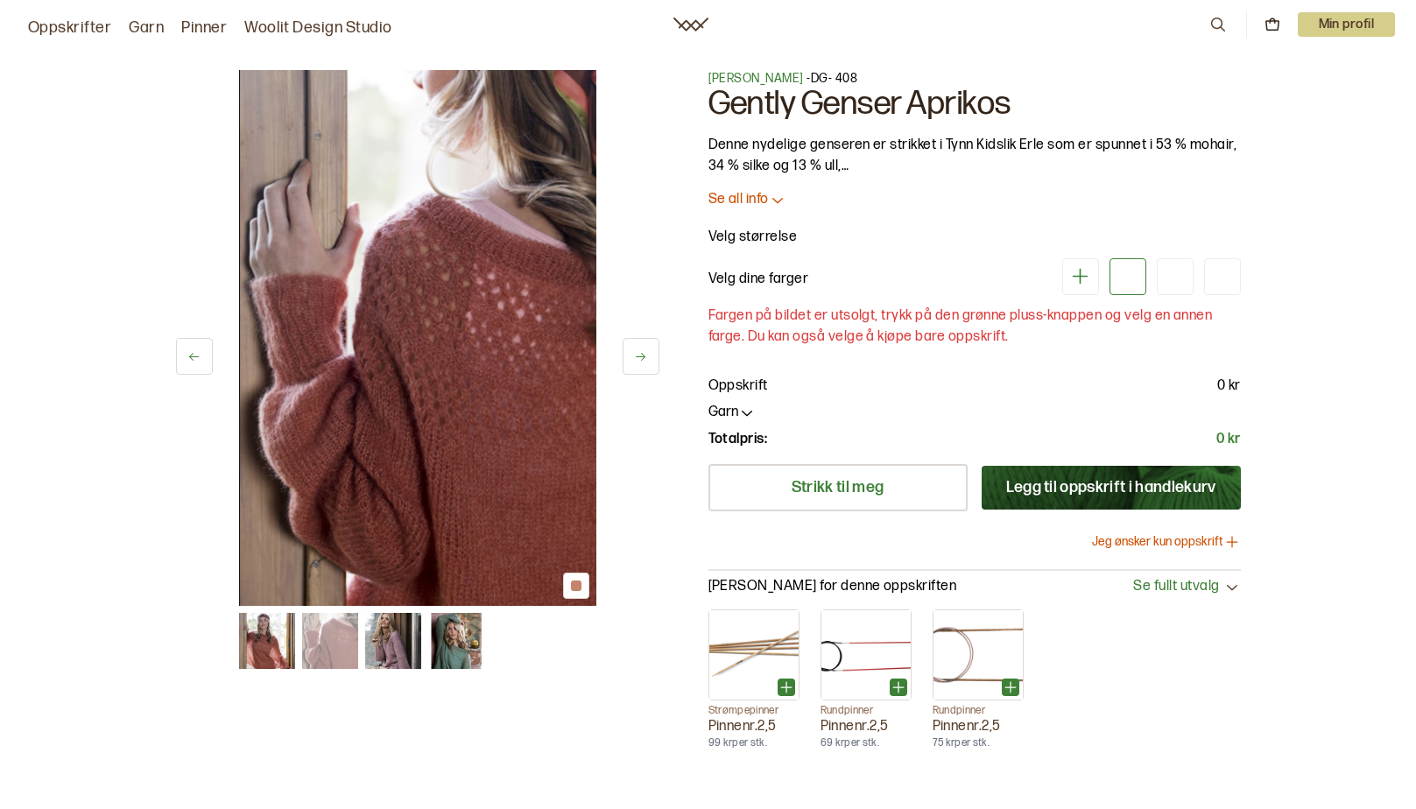
click at [1232, 539] on icon at bounding box center [1232, 542] width 0 height 11
drag, startPoint x: 1231, startPoint y: 539, endPoint x: 1228, endPoint y: 524, distance: 15.3
click at [1230, 533] on icon at bounding box center [1232, 542] width 18 height 18
drag, startPoint x: 1228, startPoint y: 523, endPoint x: 1215, endPoint y: 506, distance: 21.2
click at [1215, 506] on div "[PERSON_NAME] til meg [PERSON_NAME] til oppskrift i handlekurv Jeg ønsker kun o…" at bounding box center [974, 515] width 532 height 102
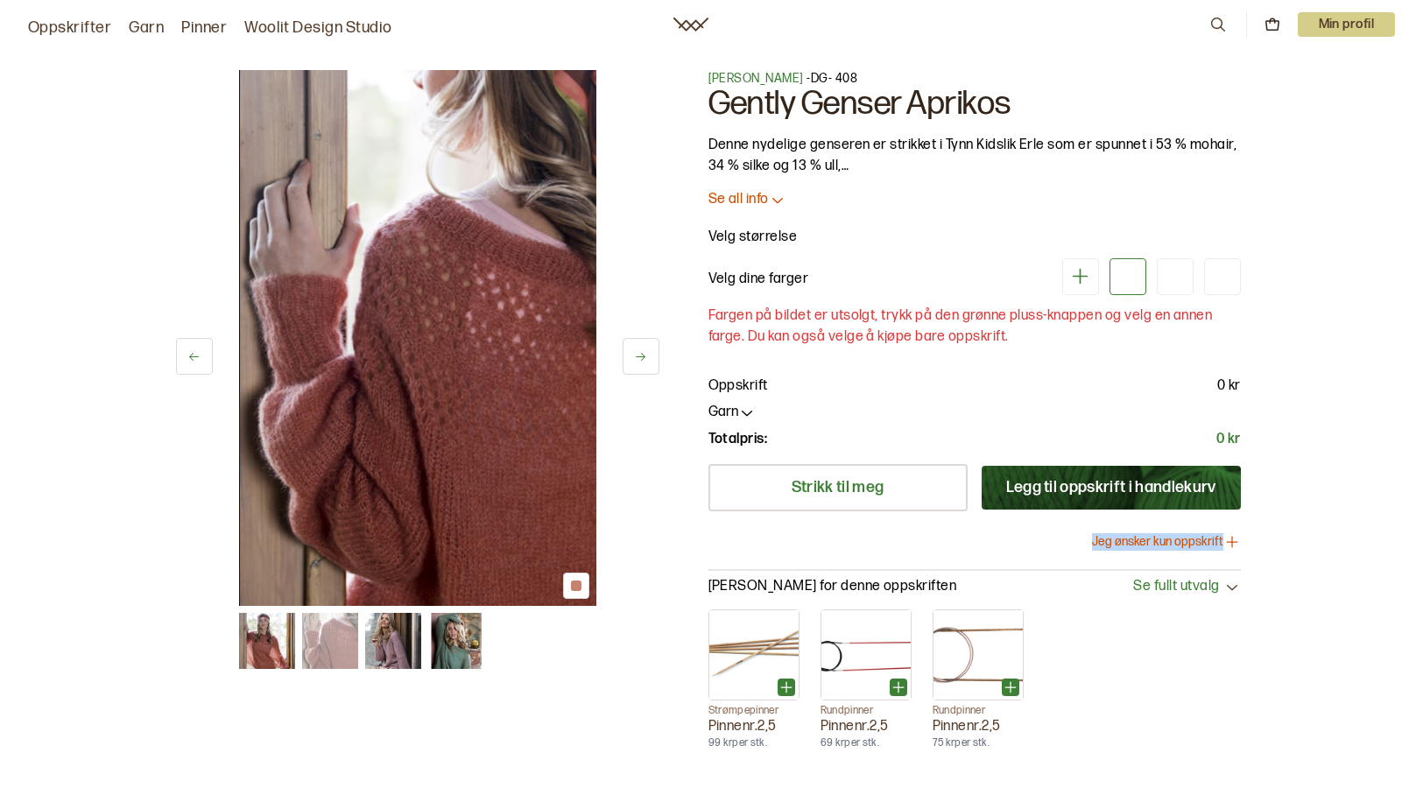
click at [1209, 500] on button "Legg til oppskrift i handlekurv" at bounding box center [1111, 488] width 259 height 44
drag, startPoint x: 1209, startPoint y: 500, endPoint x: 1202, endPoint y: 575, distance: 74.7
click at [1202, 575] on div "[PERSON_NAME] - DG- 408 Gently Genser Aprikos Denne nydelige genseren er strikk…" at bounding box center [974, 332] width 532 height 525
click at [1201, 589] on span "Se fullt utvalg" at bounding box center [1176, 587] width 86 height 18
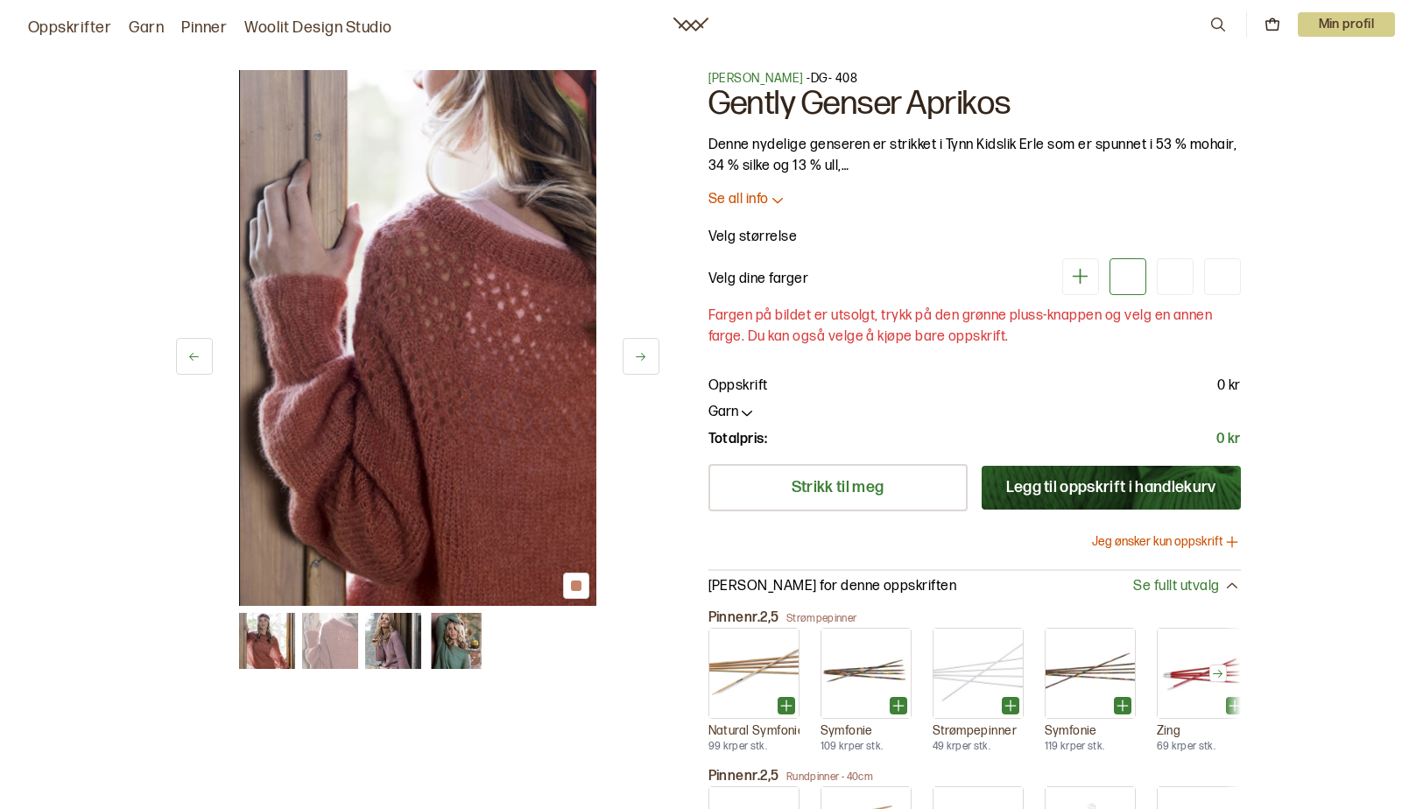
click at [1194, 537] on button "Jeg ønsker kun oppskrift" at bounding box center [1166, 542] width 149 height 18
click at [1223, 537] on icon at bounding box center [1232, 542] width 18 height 18
click at [1131, 537] on button "Jeg ønsker kun oppskrift" at bounding box center [1166, 542] width 149 height 18
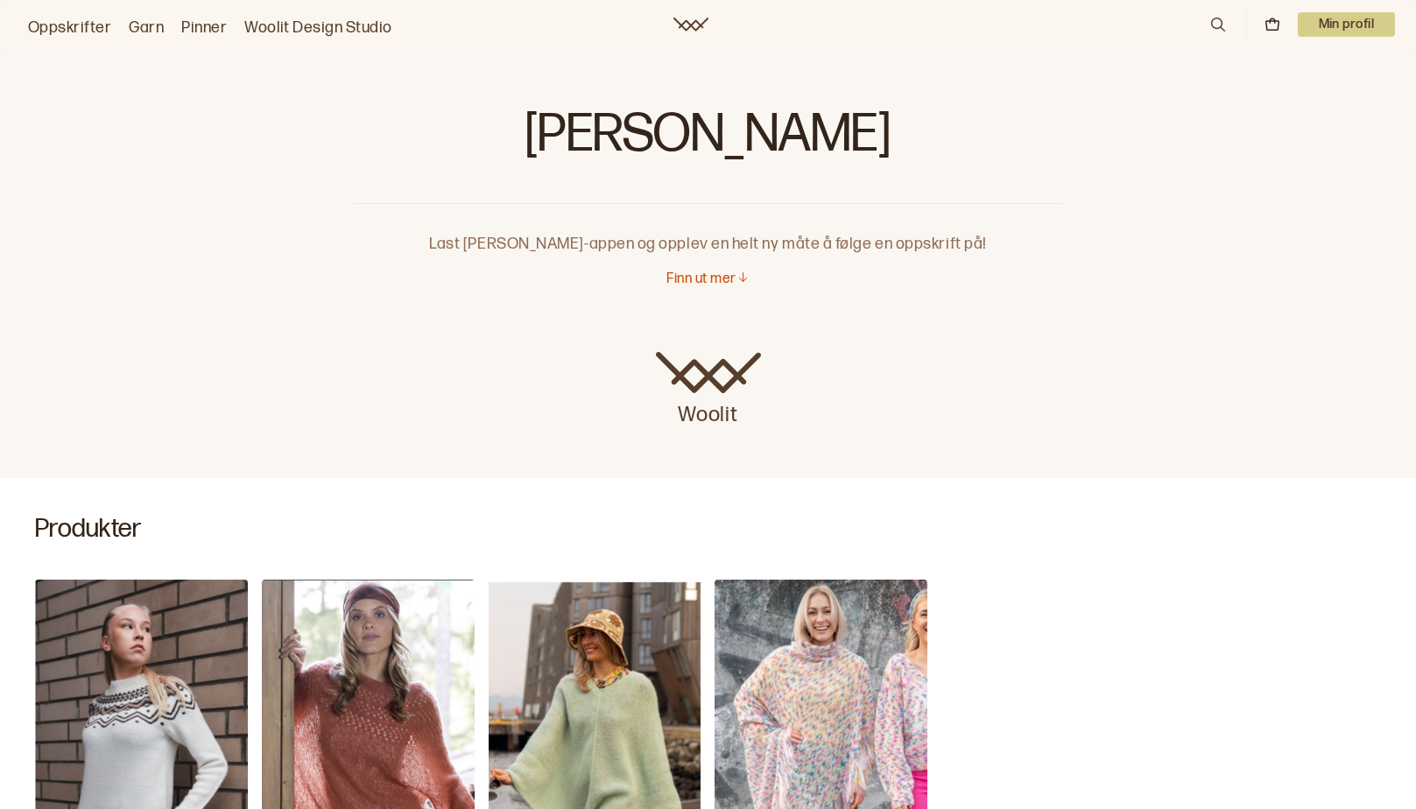
click at [725, 277] on p "Finn ut mer" at bounding box center [700, 280] width 69 height 18
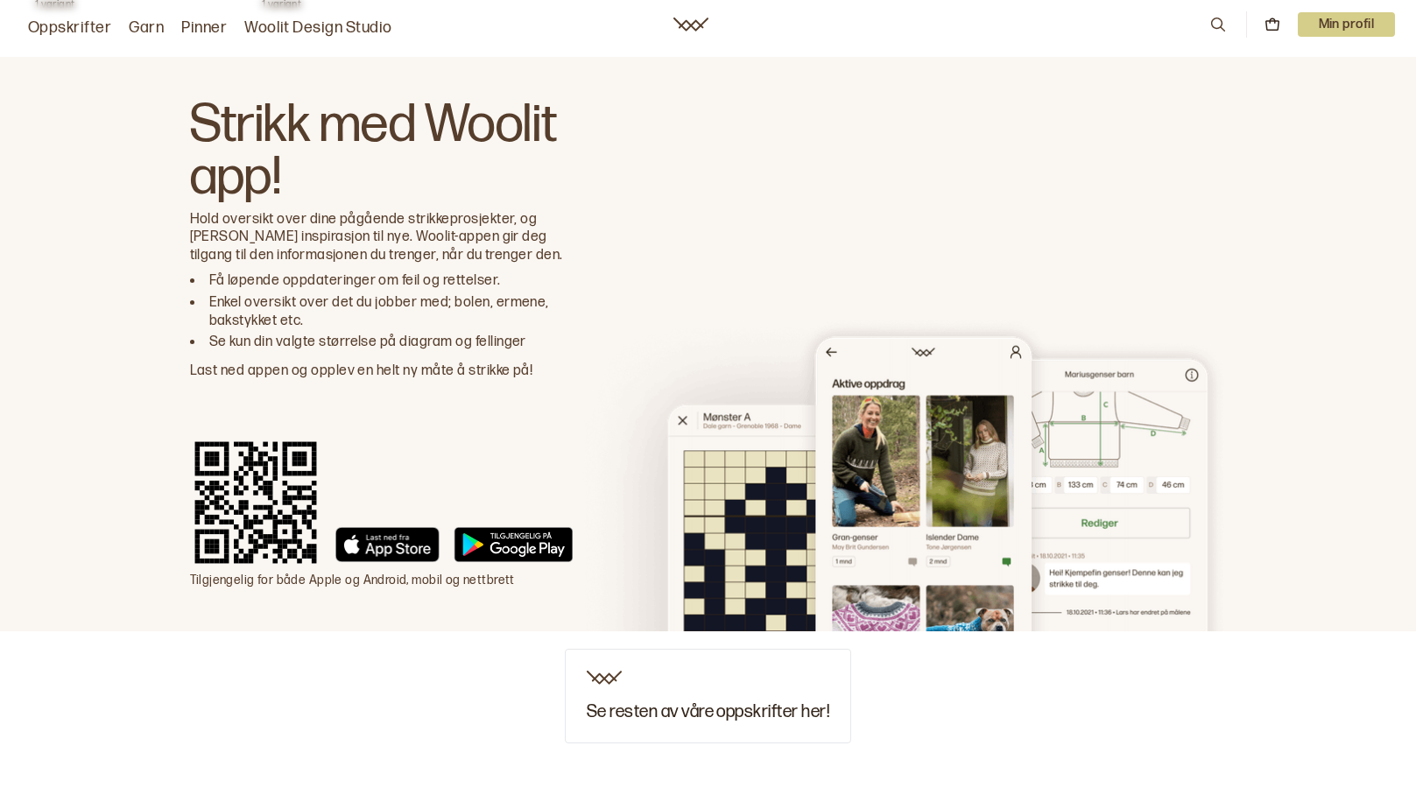
scroll to position [13378, 0]
